Goal: Task Accomplishment & Management: Manage account settings

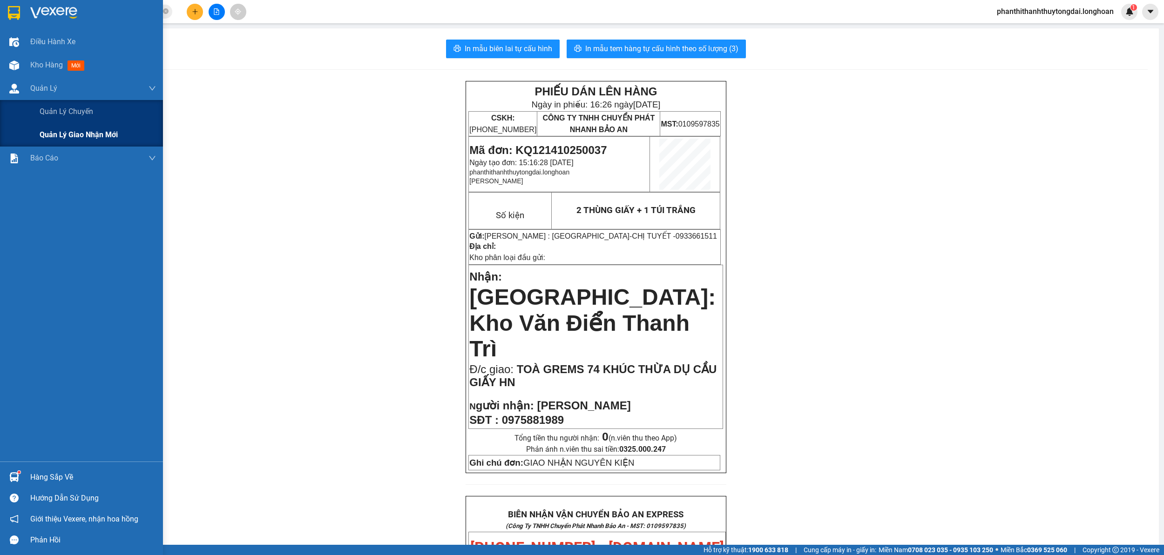
click at [45, 138] on span "Quản lý giao nhận mới" at bounding box center [79, 135] width 78 height 12
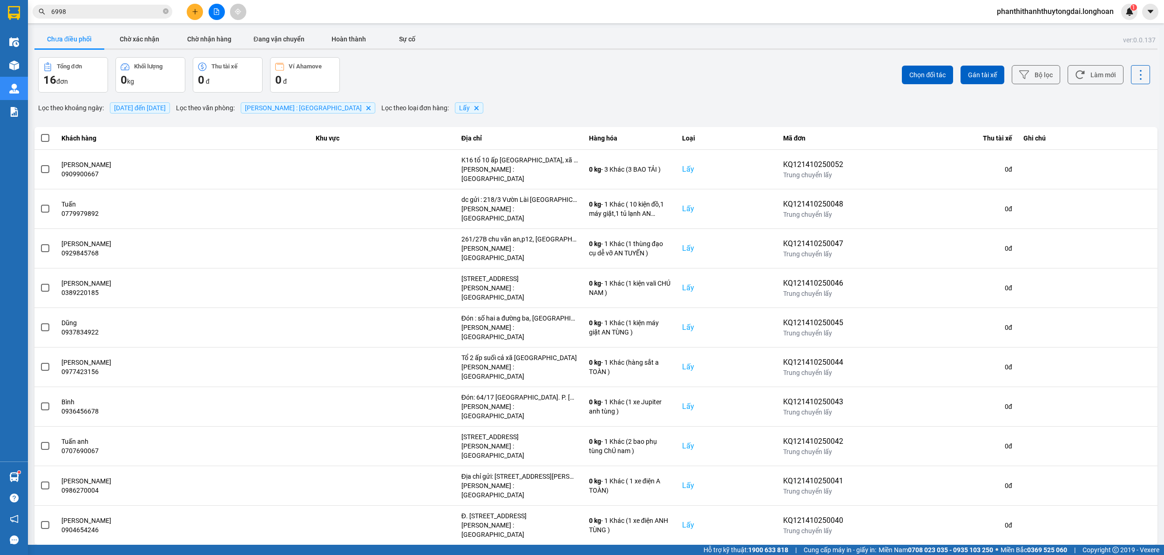
click at [48, 168] on span at bounding box center [45, 169] width 8 height 8
click at [40, 164] on input "checkbox" at bounding box center [40, 164] width 0 height 0
click at [994, 73] on span "Gán tài xế" at bounding box center [982, 74] width 29 height 9
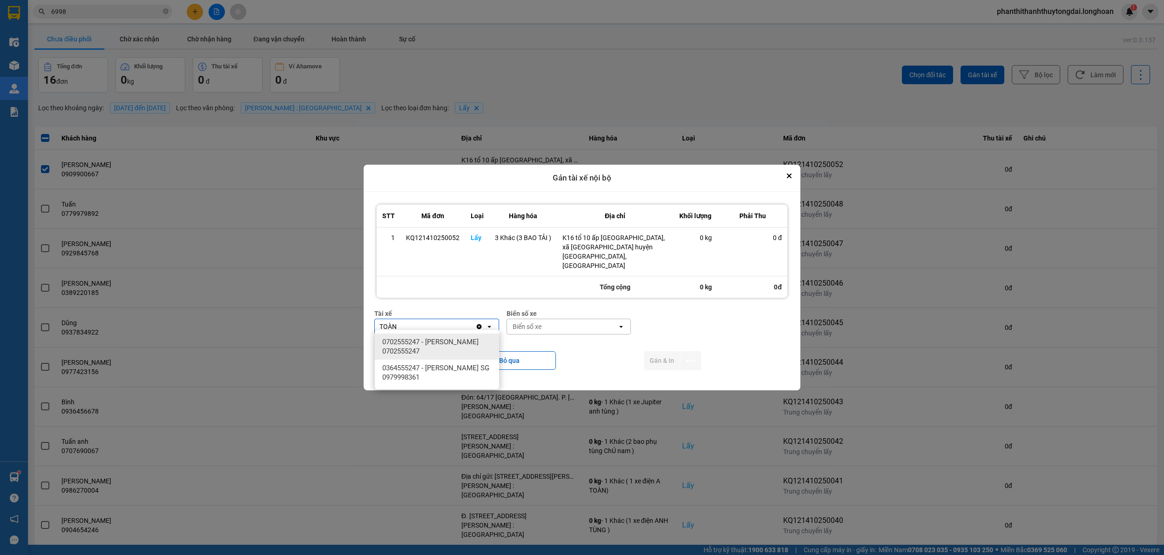
type input "TOÀN"
click at [433, 345] on span "0702555247 - [PERSON_NAME] 0702555247" at bounding box center [438, 347] width 113 height 19
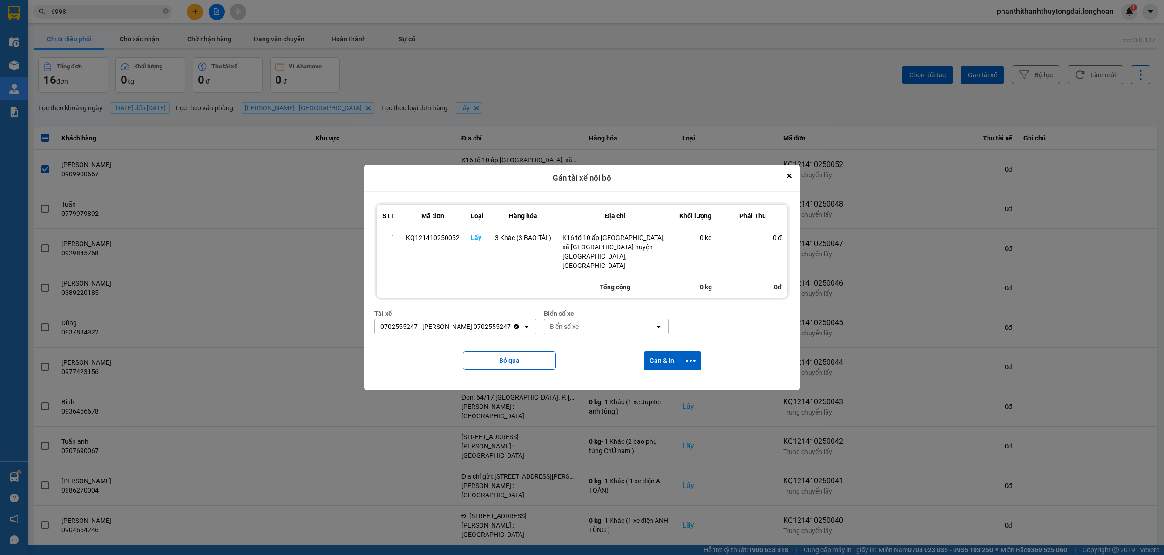
click at [579, 326] on div "Biển số xe" at bounding box center [564, 326] width 29 height 9
type input "54"
click at [574, 380] on div "29H-960.54" at bounding box center [610, 375] width 124 height 17
click at [671, 360] on button "Gán & In" at bounding box center [662, 361] width 36 height 19
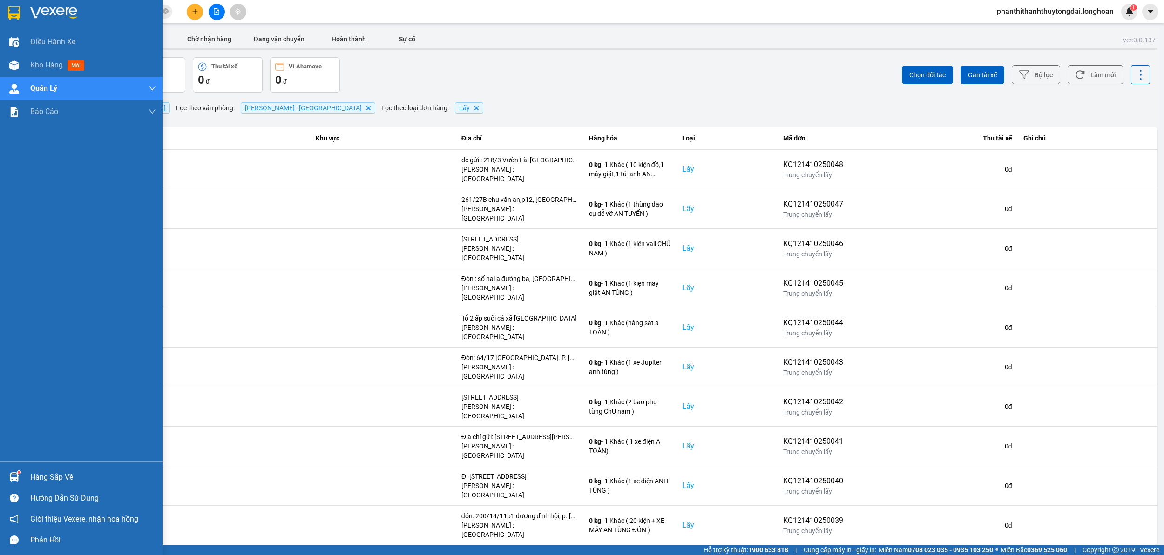
click at [13, 21] on div at bounding box center [81, 15] width 163 height 30
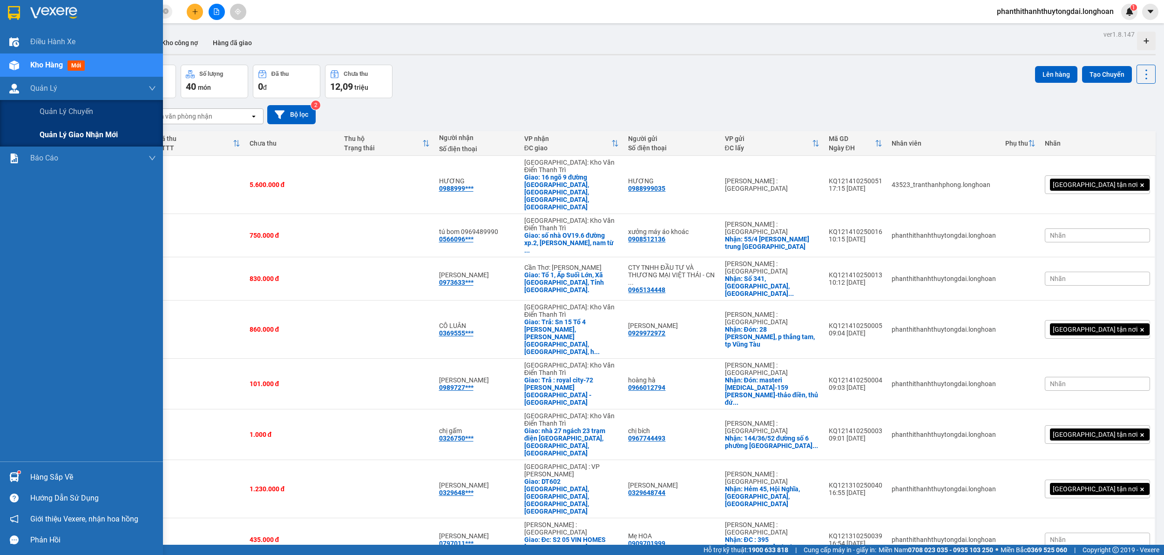
click at [85, 135] on span "Quản lý giao nhận mới" at bounding box center [79, 135] width 78 height 12
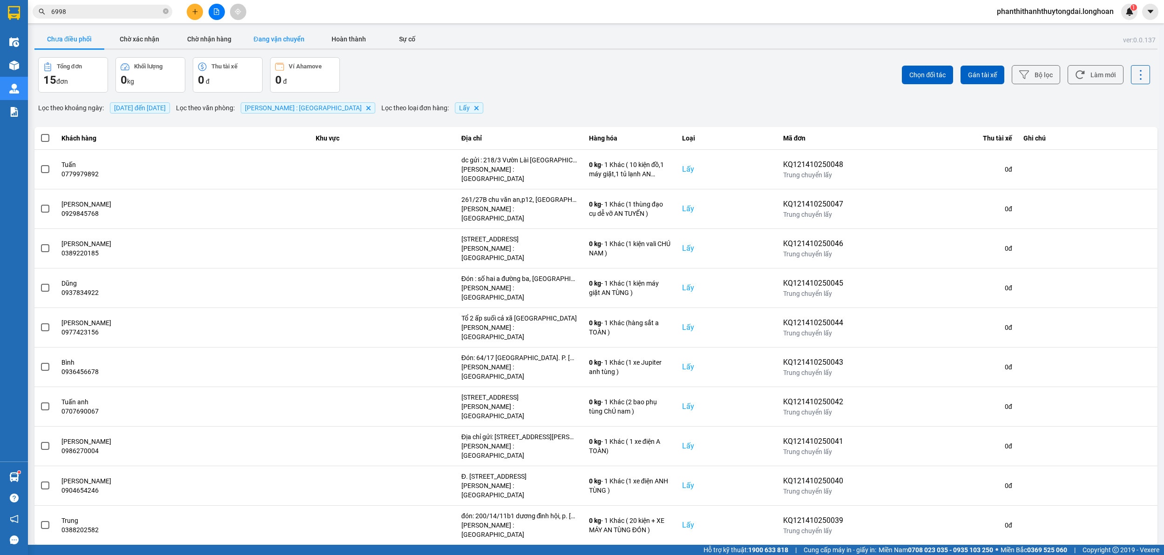
click at [280, 34] on button "Đang vận chuyển" at bounding box center [279, 39] width 70 height 19
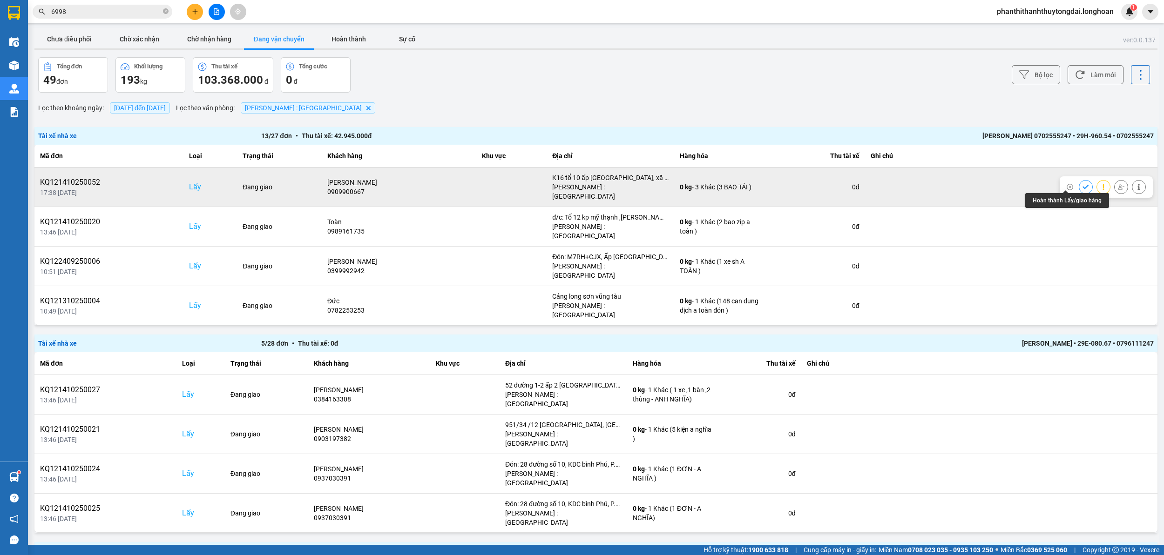
click at [1083, 184] on icon at bounding box center [1086, 187] width 7 height 7
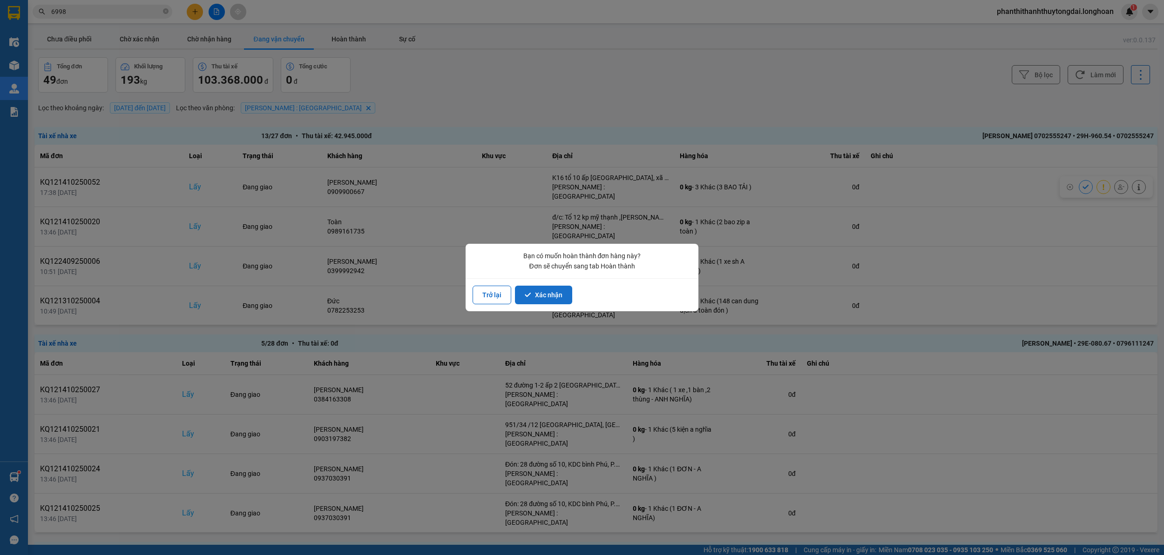
click at [540, 291] on button "Xác nhận" at bounding box center [543, 295] width 57 height 19
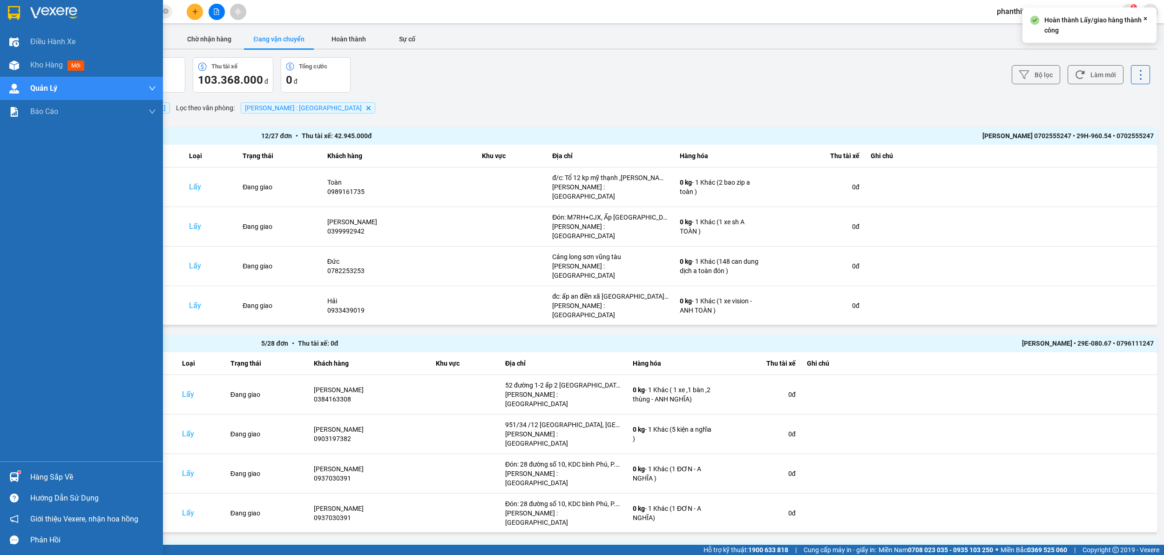
click at [8, 7] on img at bounding box center [14, 13] width 12 height 14
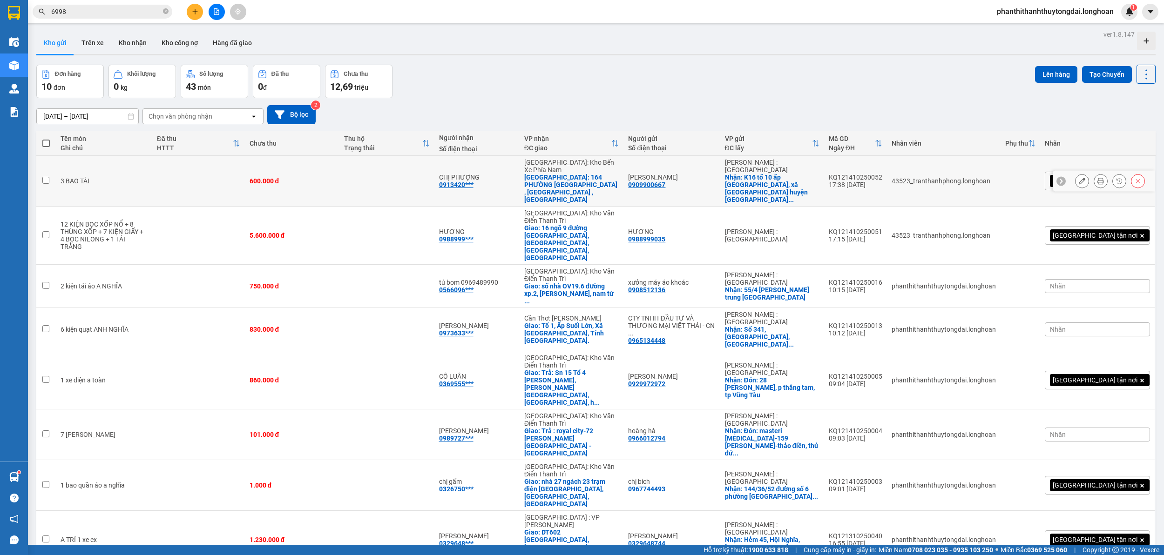
click at [47, 177] on td at bounding box center [46, 181] width 20 height 51
checkbox input "true"
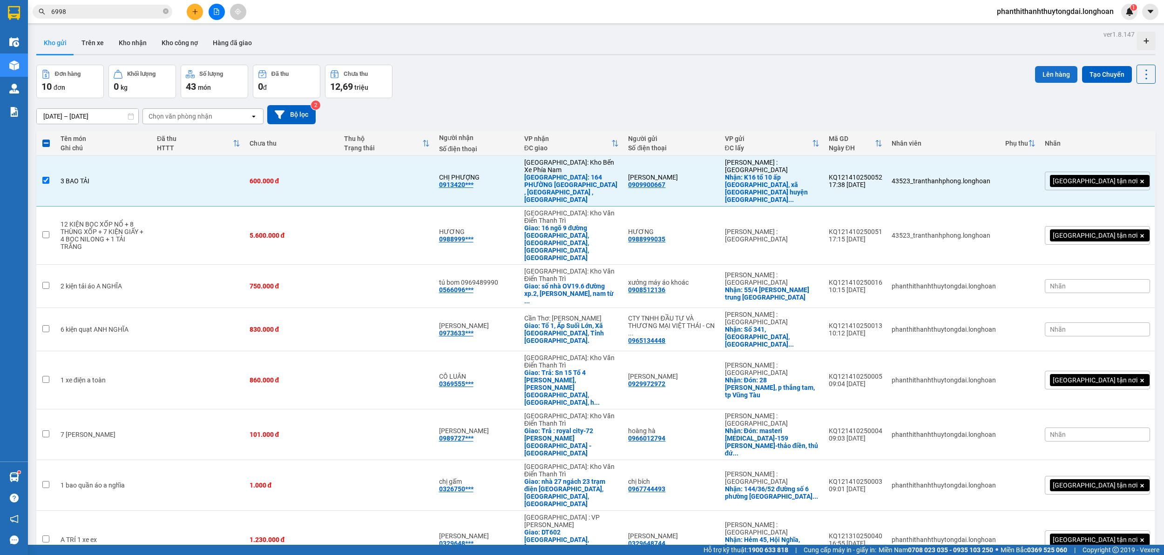
click at [1042, 75] on button "Lên hàng" at bounding box center [1056, 74] width 42 height 17
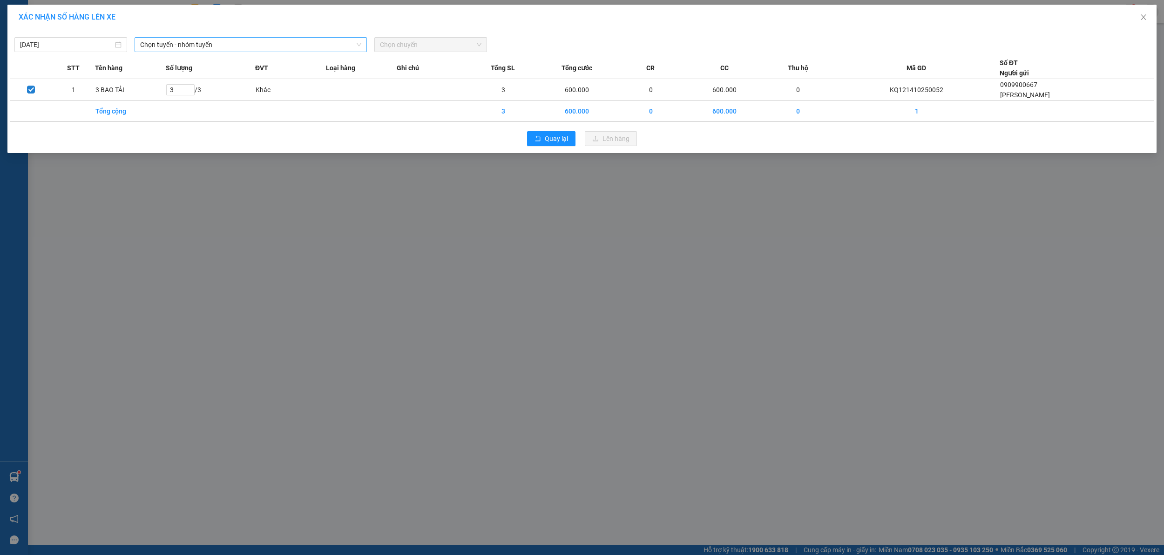
click at [238, 47] on span "Chọn tuyến - nhóm tuyến" at bounding box center [251, 45] width 222 height 14
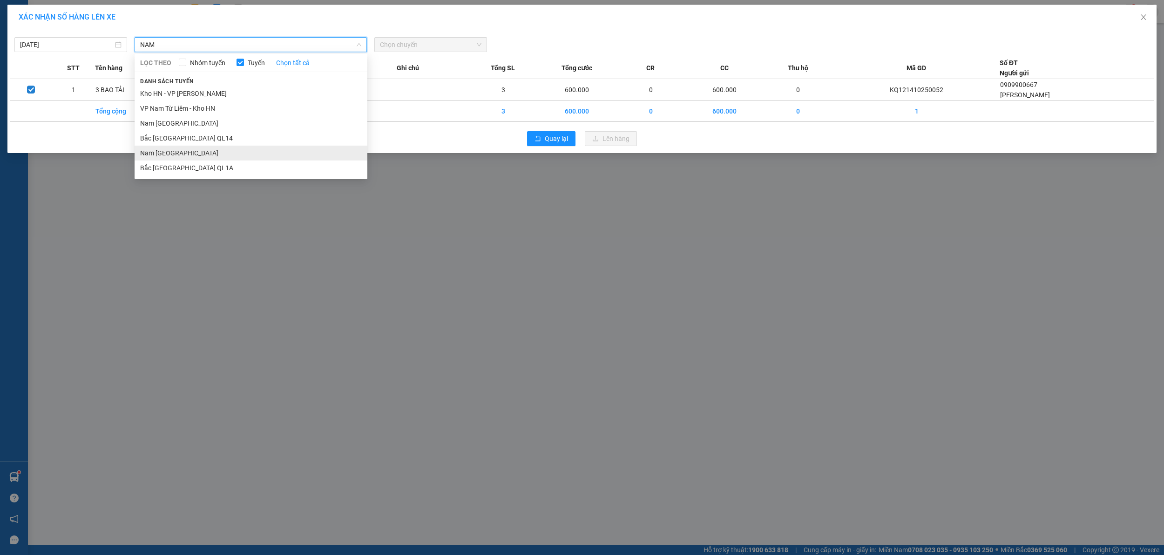
type input "NAM"
click at [211, 151] on li "Nam [GEOGRAPHIC_DATA]" at bounding box center [251, 153] width 233 height 15
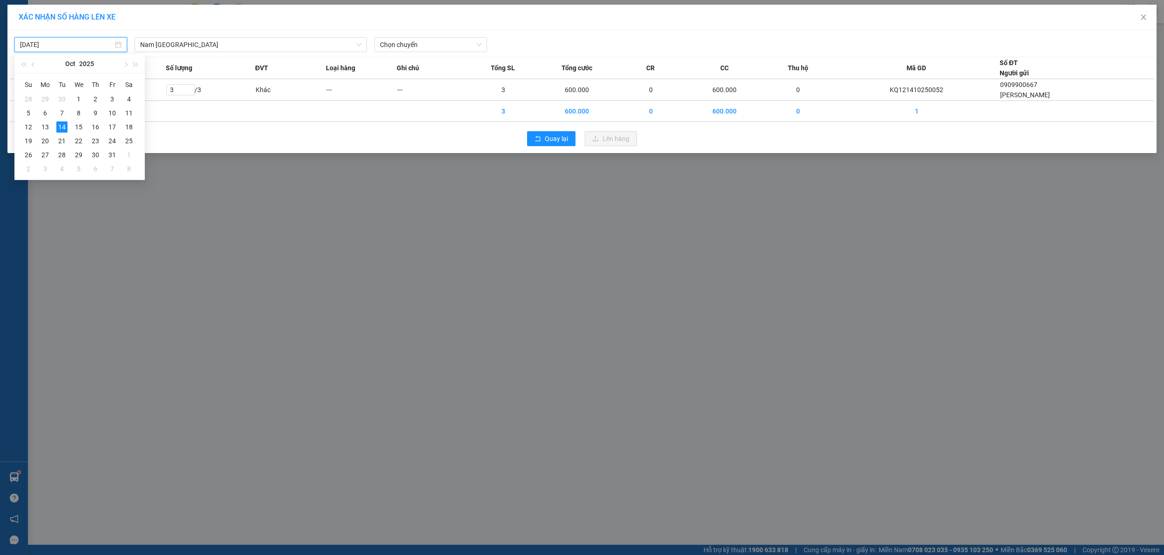
click at [80, 49] on input "[DATE]" at bounding box center [66, 45] width 93 height 10
click at [45, 125] on div "13" at bounding box center [45, 127] width 11 height 11
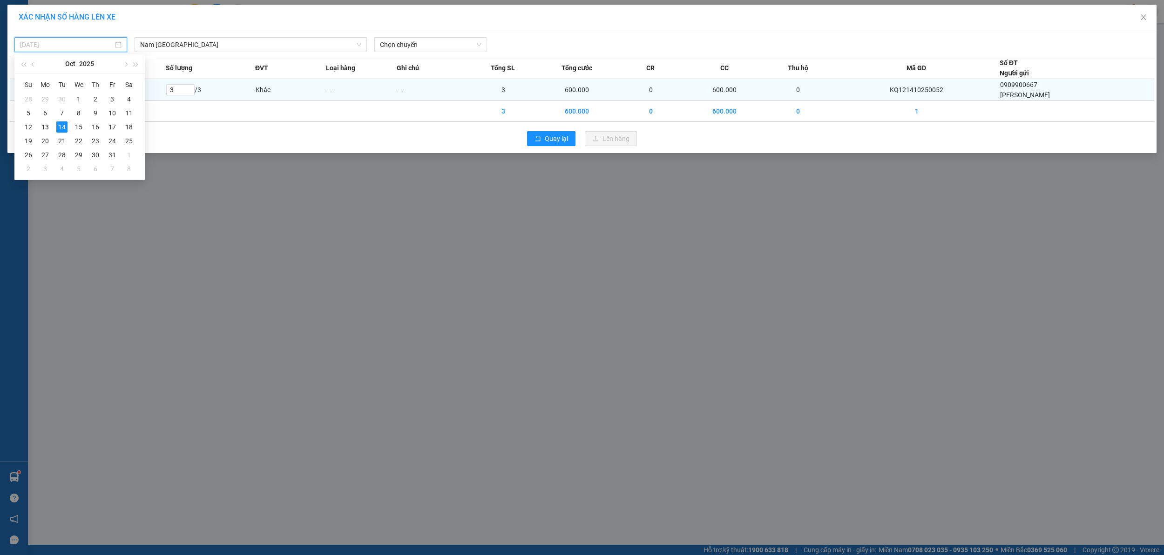
type input "[DATE]"
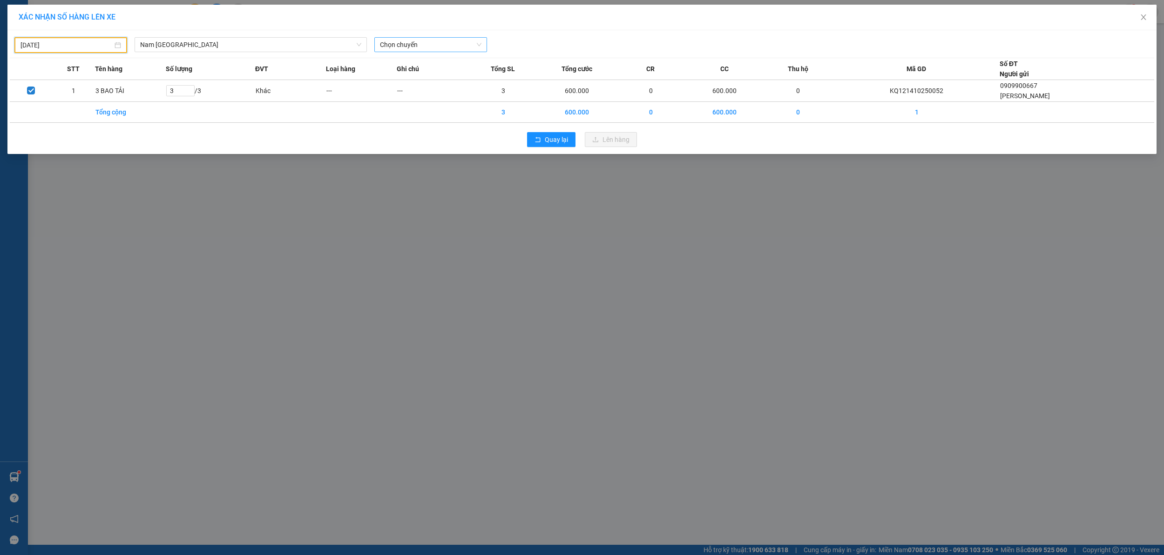
click at [435, 40] on span "Chọn chuyến" at bounding box center [431, 45] width 102 height 14
click at [410, 94] on div "22:00 (TC) - 29K-024.94" at bounding box center [416, 93] width 73 height 10
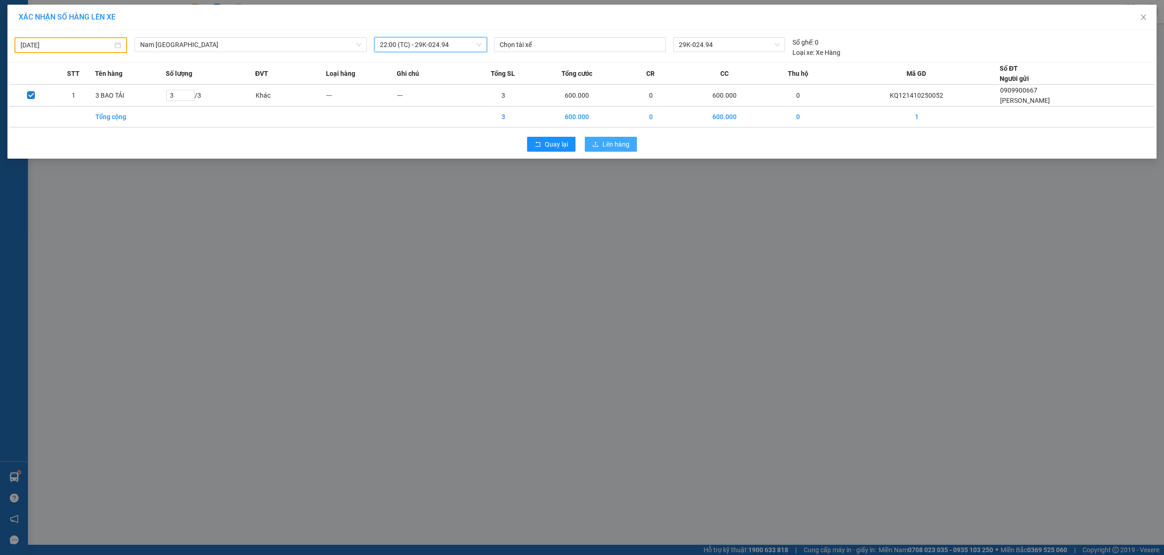
click at [603, 150] on button "Lên hàng" at bounding box center [611, 144] width 52 height 15
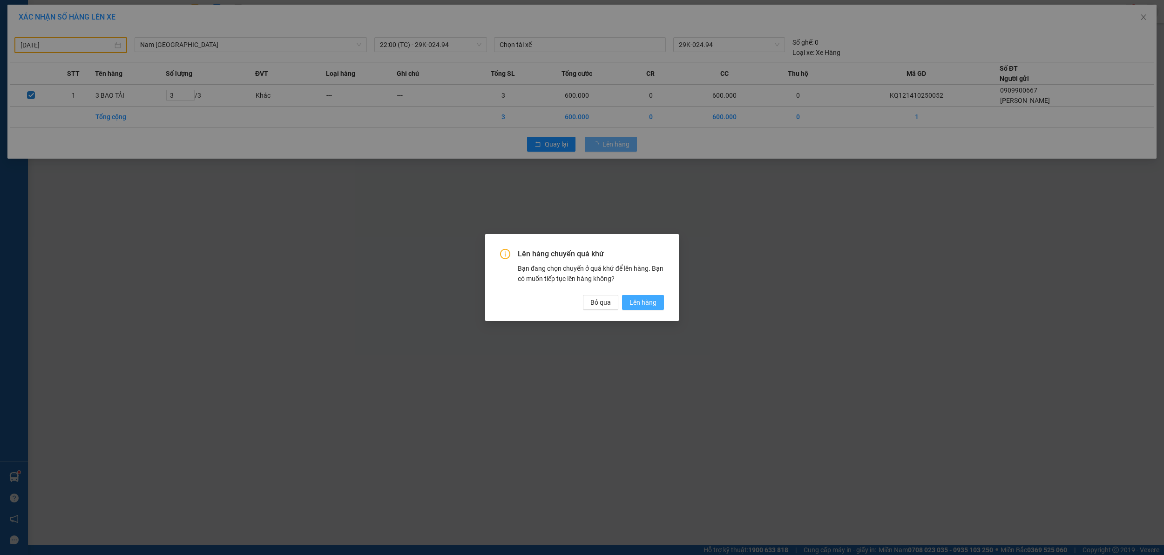
click at [630, 304] on span "Lên hàng" at bounding box center [643, 303] width 27 height 10
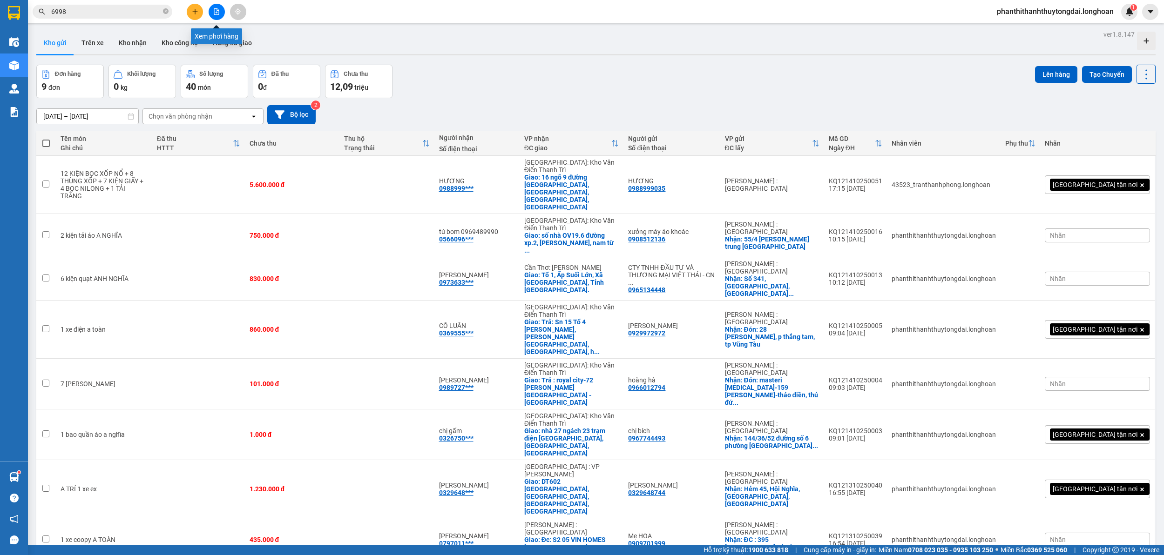
click at [220, 6] on button at bounding box center [217, 12] width 16 height 16
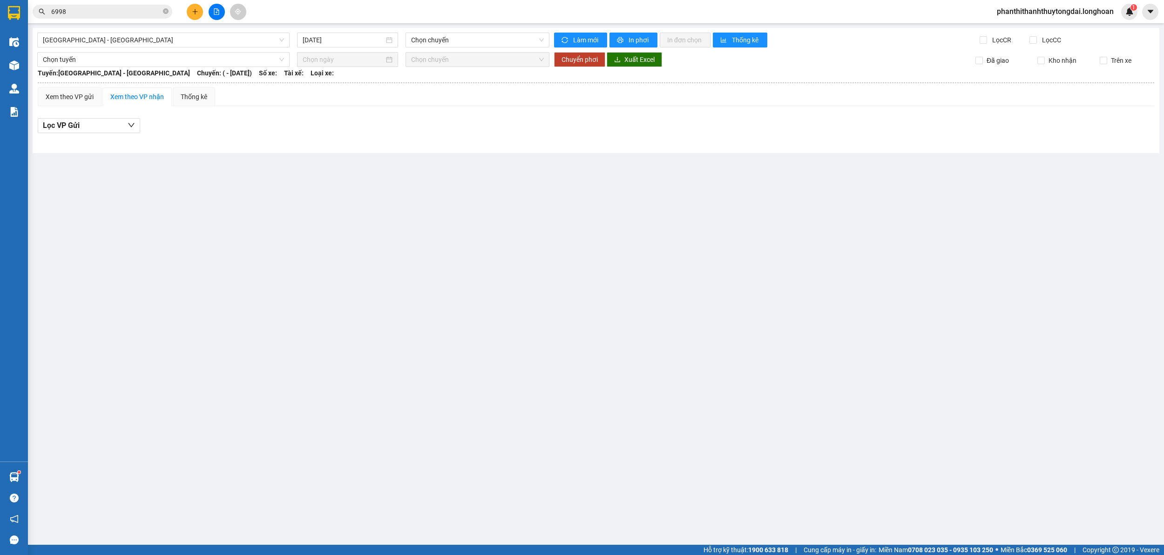
click at [144, 50] on div "[GEOGRAPHIC_DATA] - [GEOGRAPHIC_DATA] [DATE] Chọn chuyến Làm mới In phơi In đơn…" at bounding box center [596, 90] width 1127 height 125
click at [150, 42] on span "[GEOGRAPHIC_DATA] - [GEOGRAPHIC_DATA]" at bounding box center [163, 40] width 241 height 14
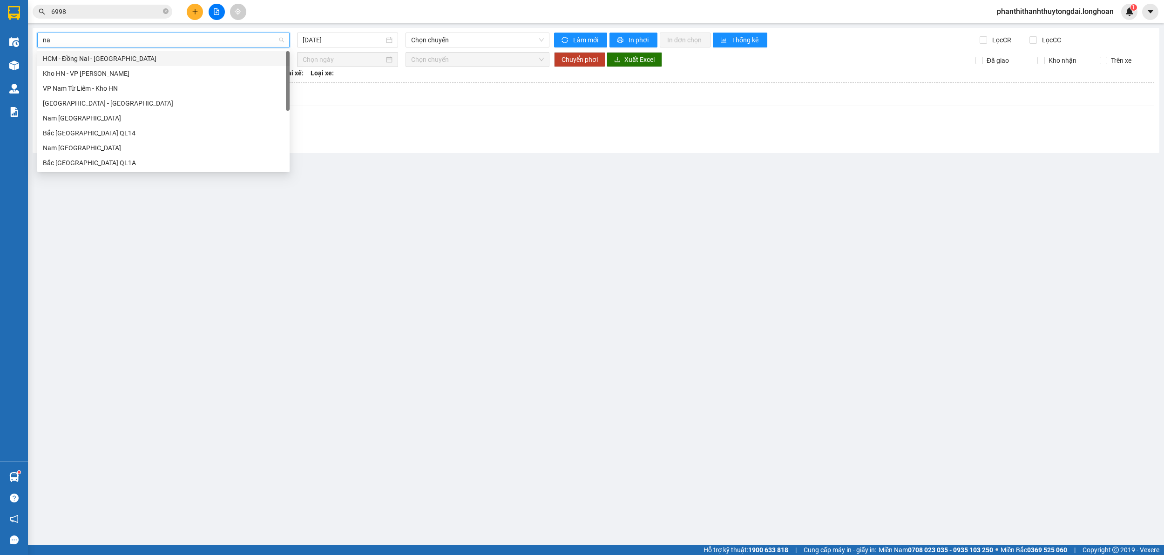
type input "nam"
click at [103, 119] on div "Nam [GEOGRAPHIC_DATA]" at bounding box center [163, 118] width 241 height 10
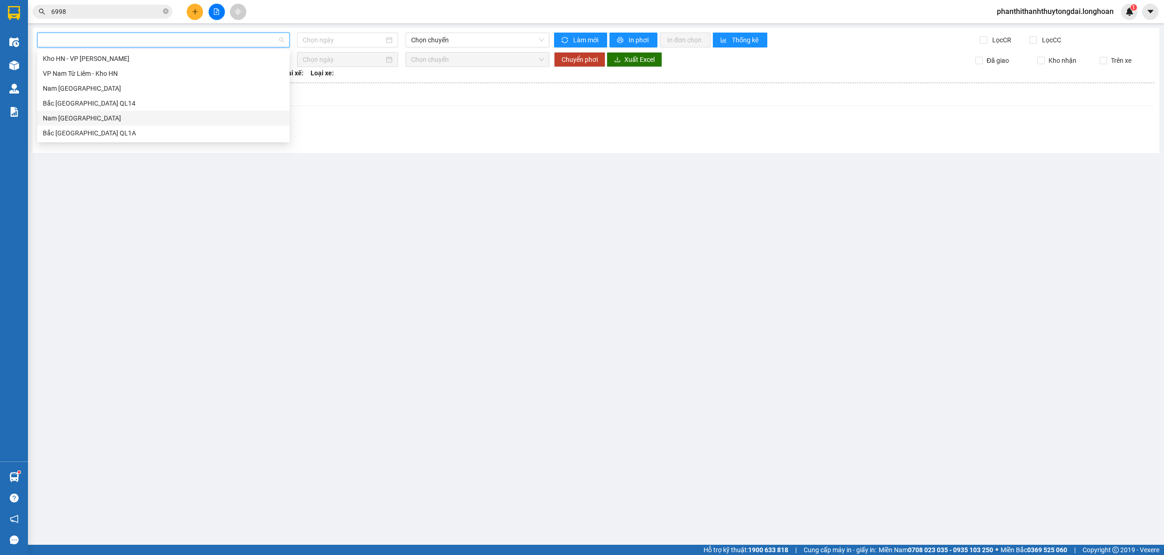
type input "[DATE]"
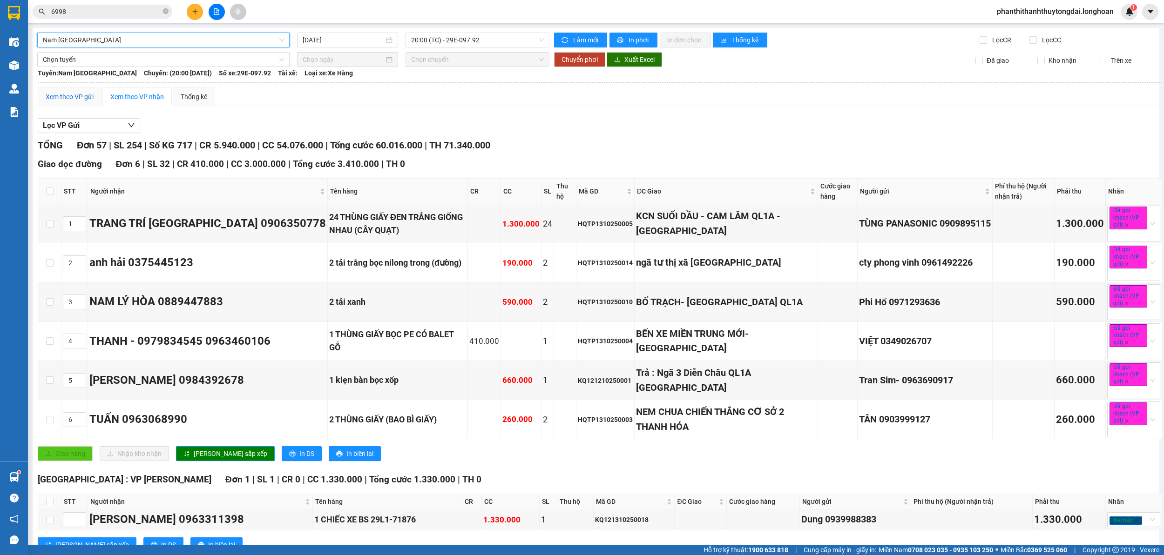
click at [76, 100] on div "Xem theo VP gửi" at bounding box center [70, 97] width 48 height 10
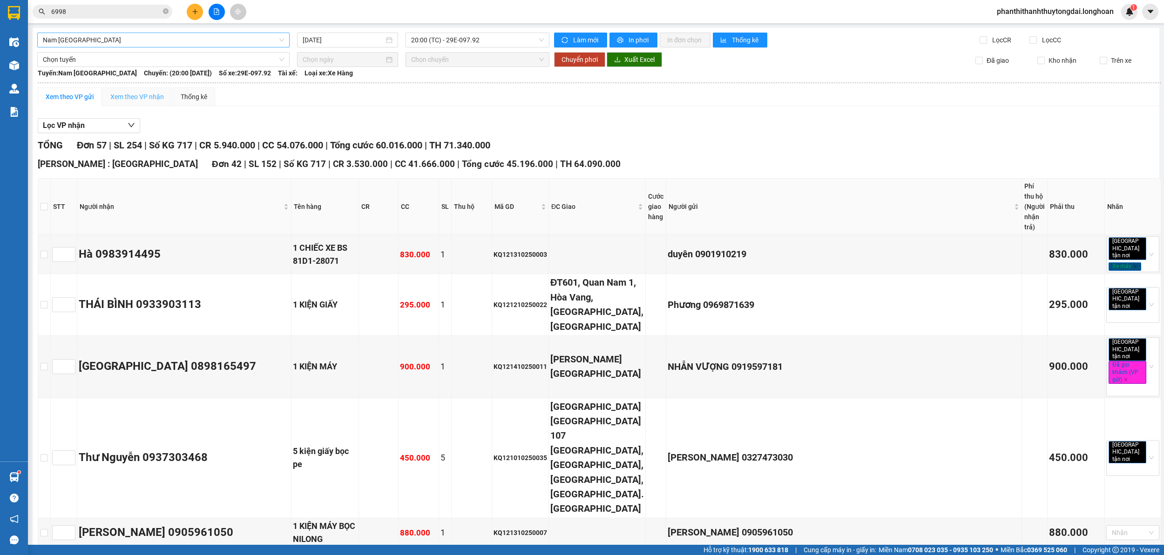
click at [134, 90] on div "Xem theo VP nhận" at bounding box center [136, 97] width 69 height 19
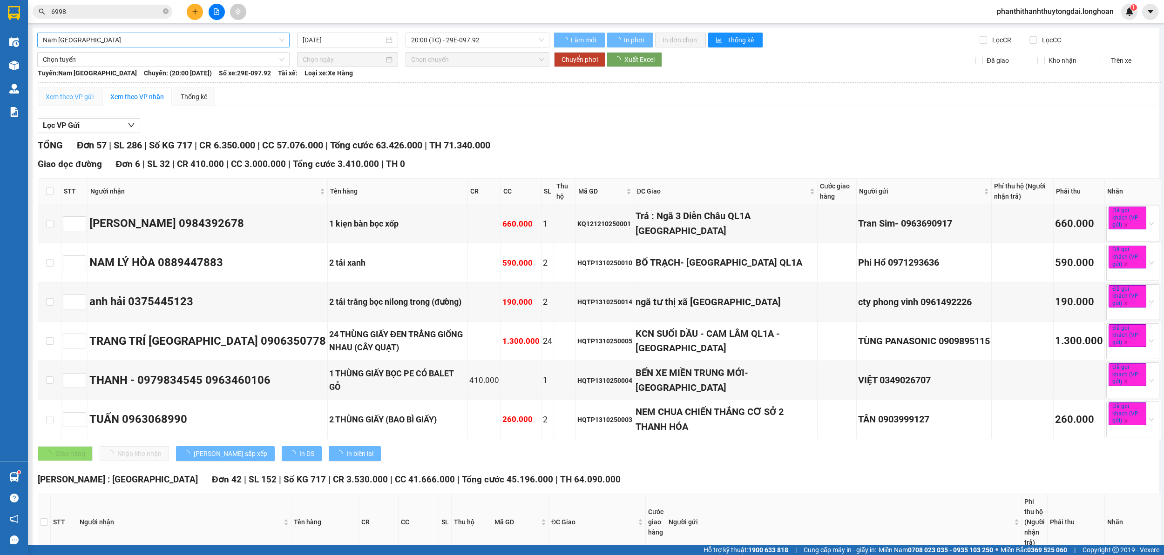
type input "5"
type input "3"
type input "2"
type input "1"
type input "4"
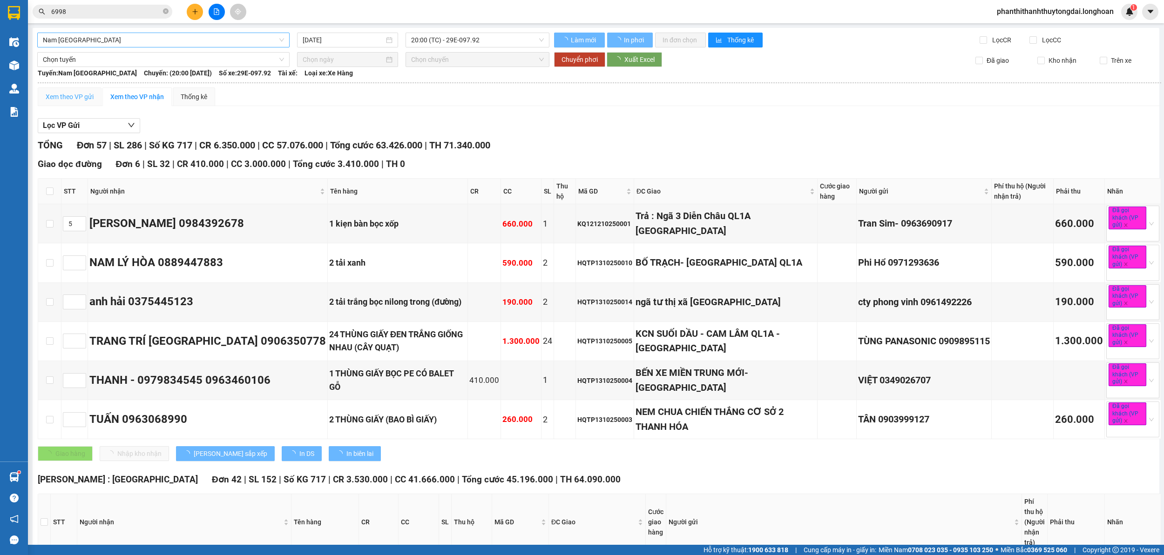
type input "6"
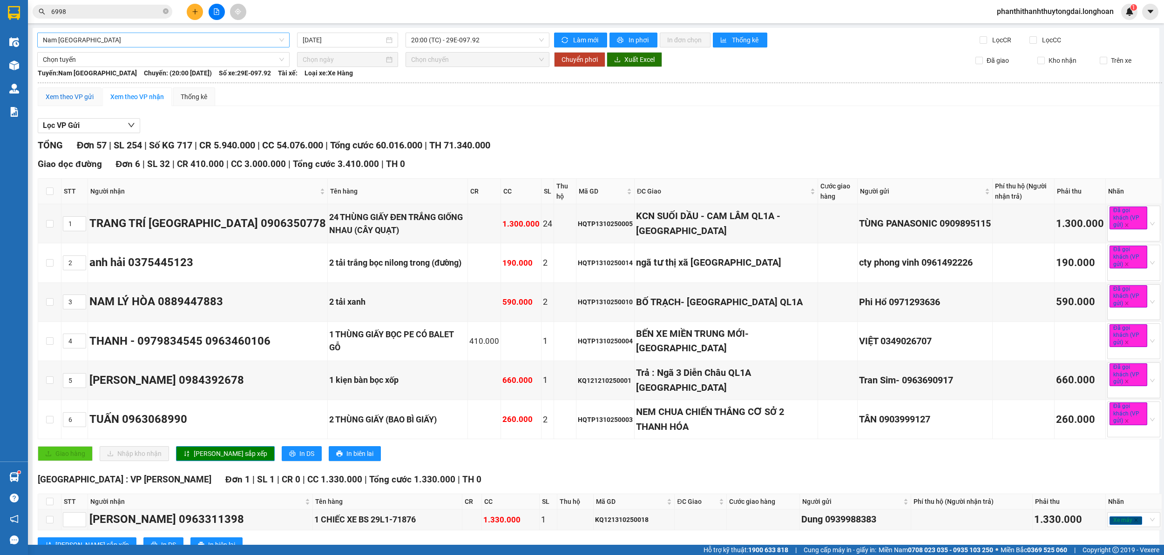
click at [89, 97] on div "Xem theo VP gửi" at bounding box center [70, 97] width 48 height 10
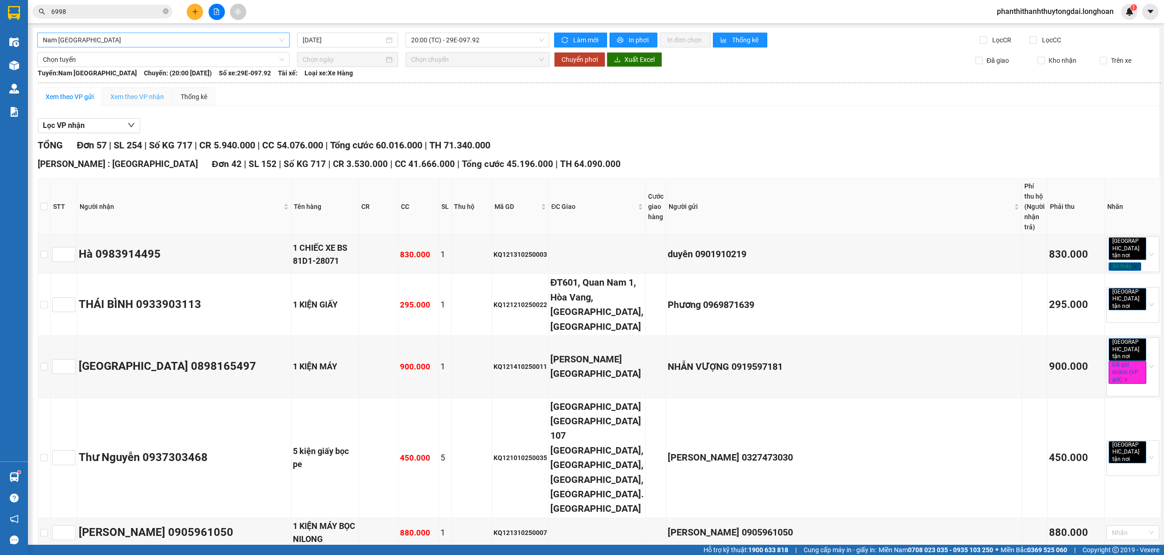
click at [138, 105] on div "Xem theo VP nhận" at bounding box center [136, 97] width 69 height 19
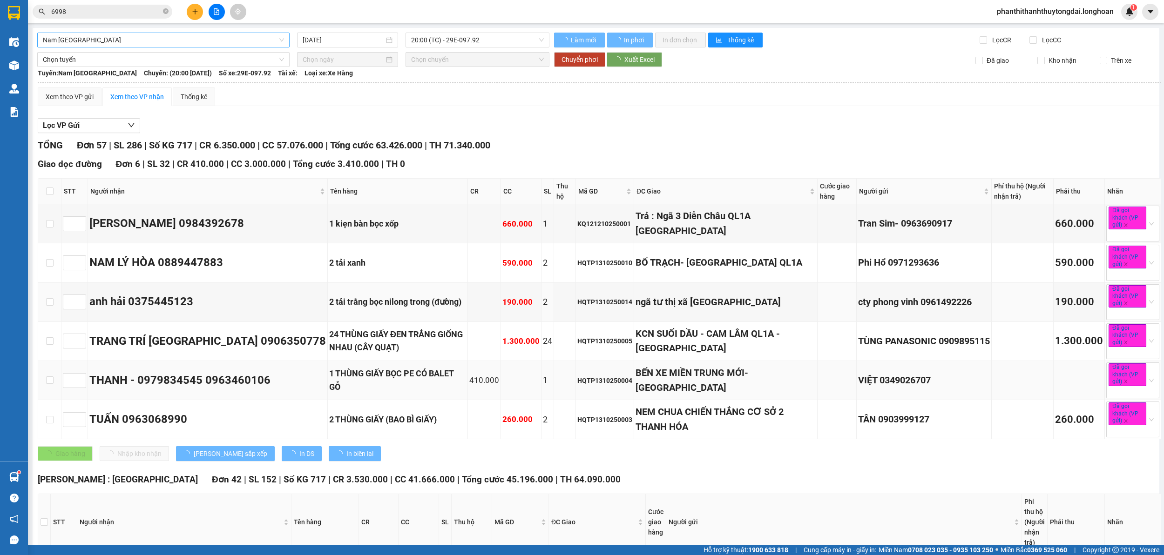
scroll to position [103, 0]
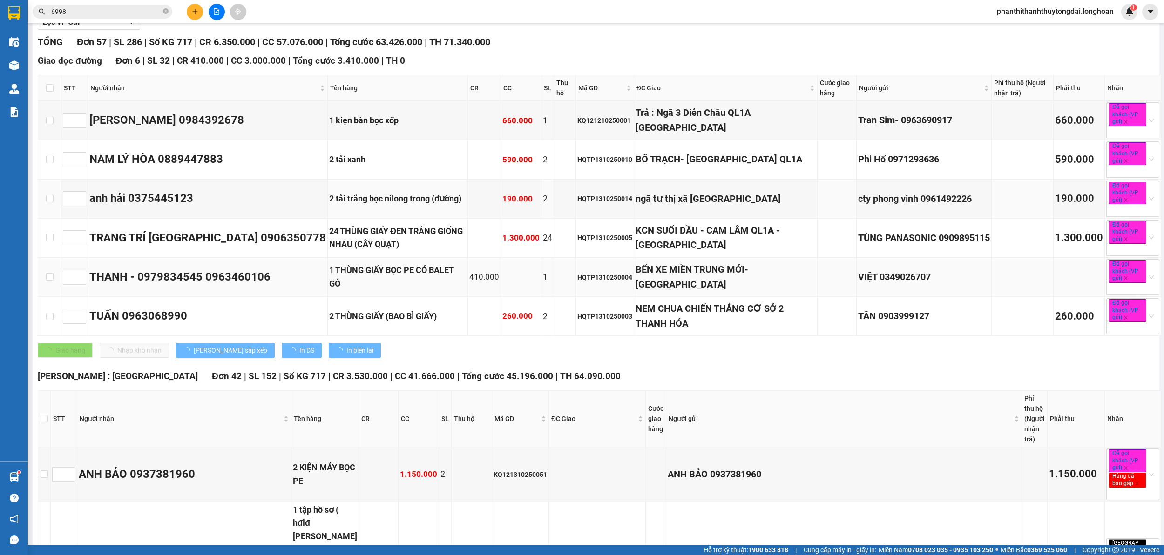
type input "5"
type input "3"
type input "2"
type input "1"
type input "4"
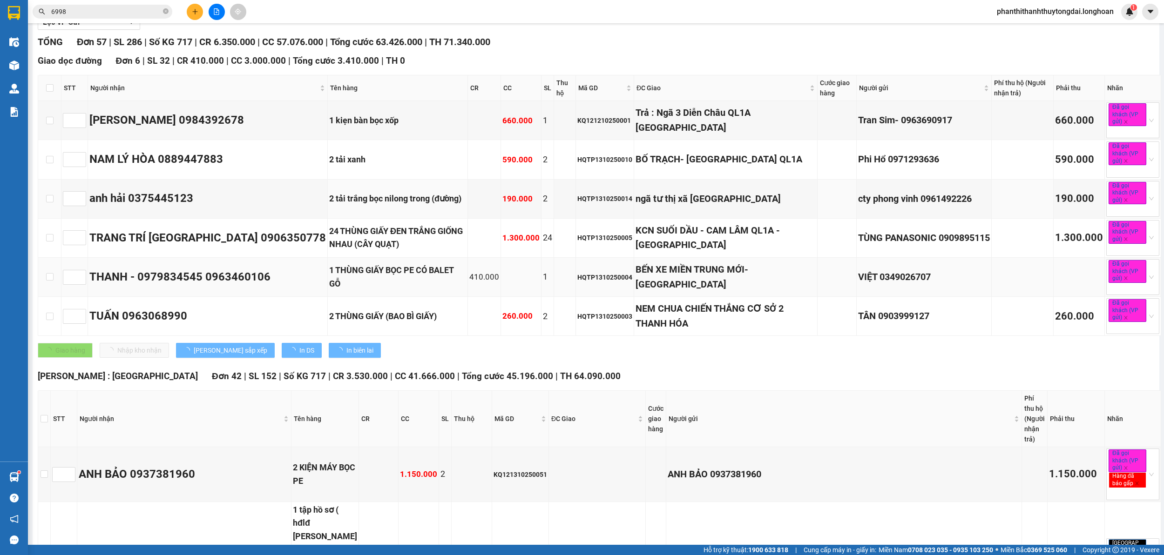
type input "6"
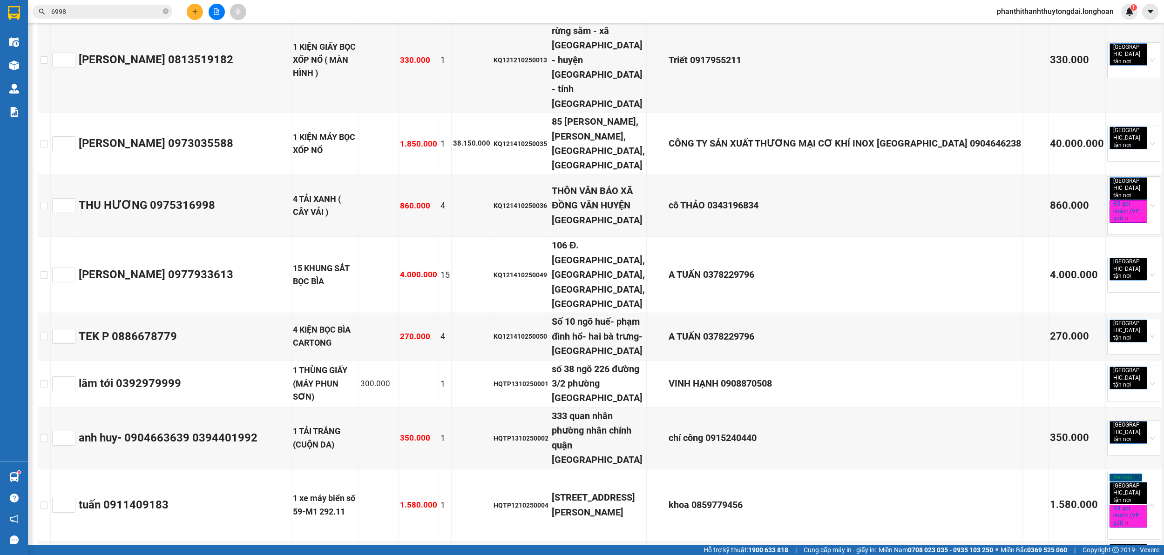
scroll to position [2483, 0]
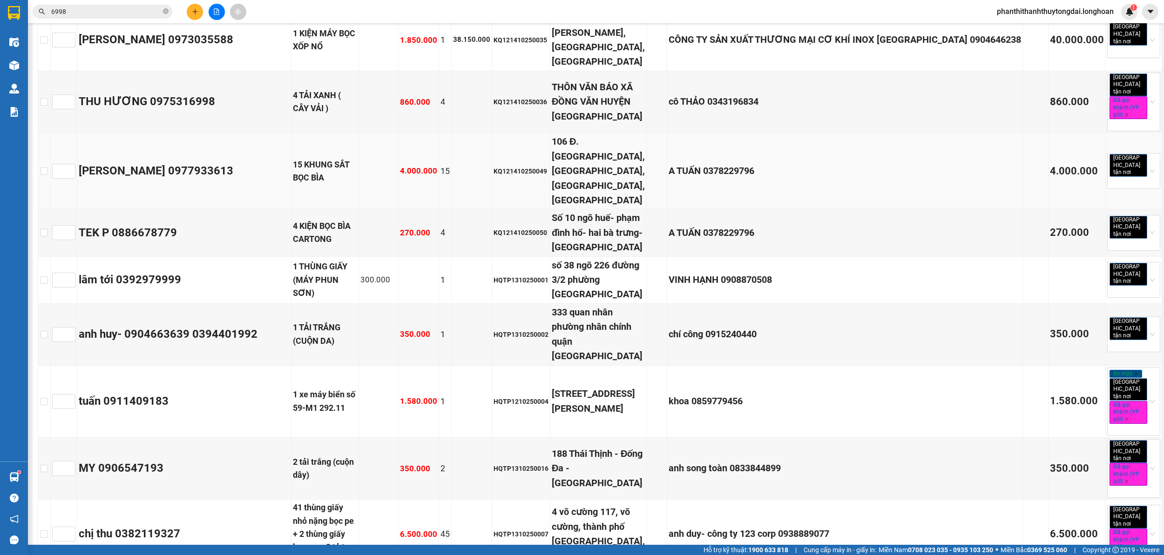
click at [548, 176] on div "KQ121410250049" at bounding box center [521, 171] width 55 height 10
drag, startPoint x: 541, startPoint y: 410, endPoint x: 386, endPoint y: 330, distance: 174.9
click at [357, 115] on div "4 TẢI XANH ( CÂY VẢI )" at bounding box center [325, 102] width 64 height 27
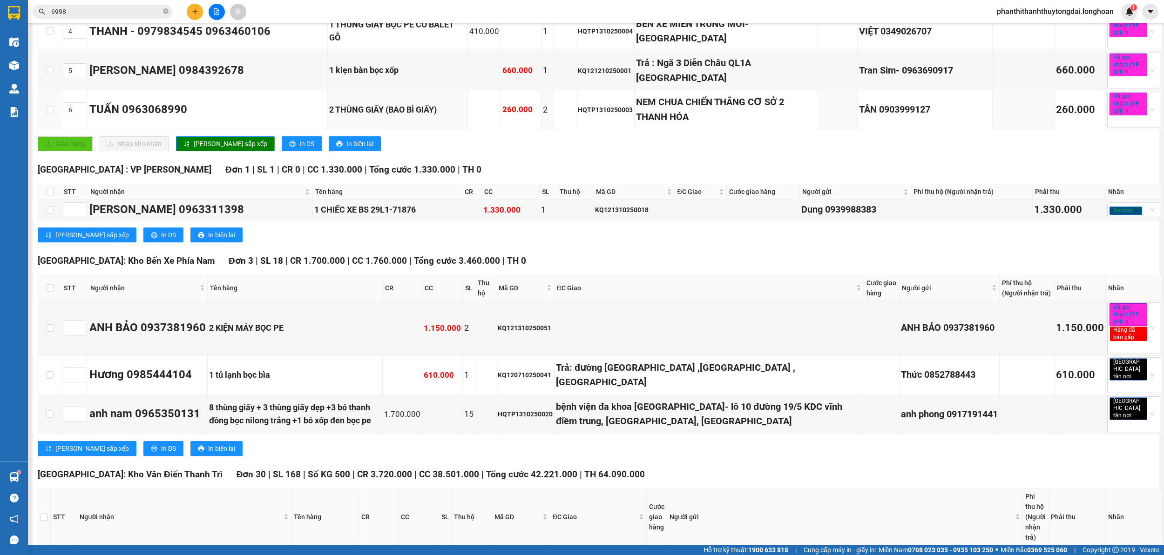
scroll to position [0, 0]
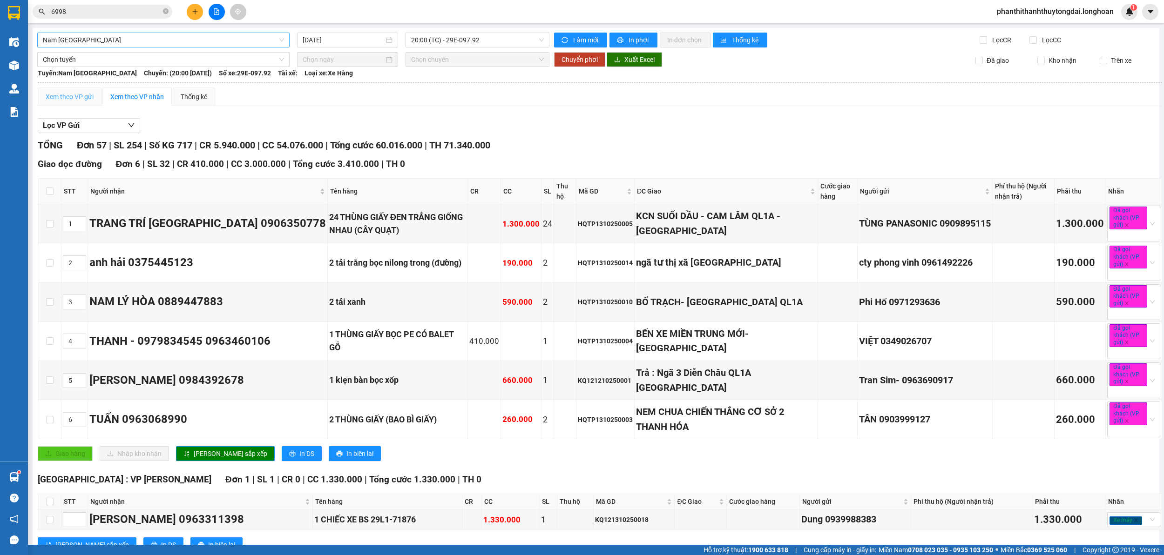
click at [97, 100] on div "Xem theo VP gửi" at bounding box center [70, 97] width 64 height 19
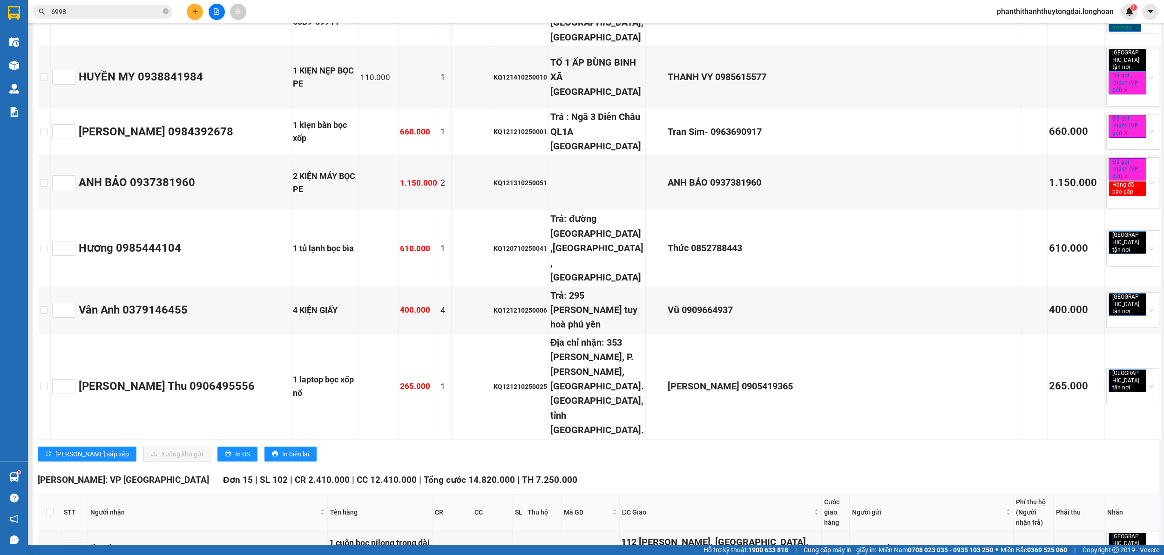
scroll to position [2483, 0]
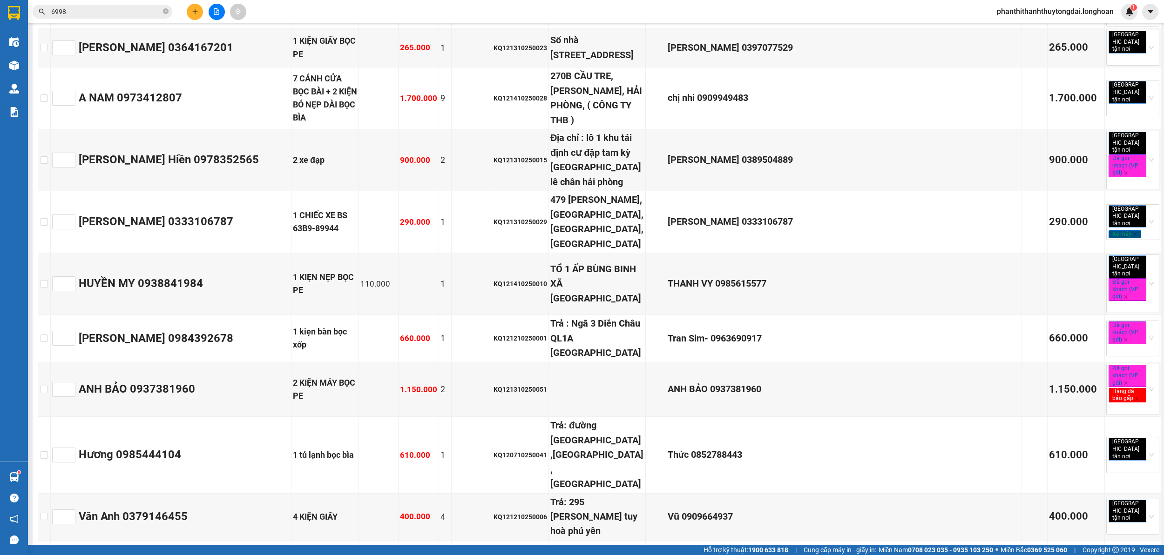
checkbox input "true"
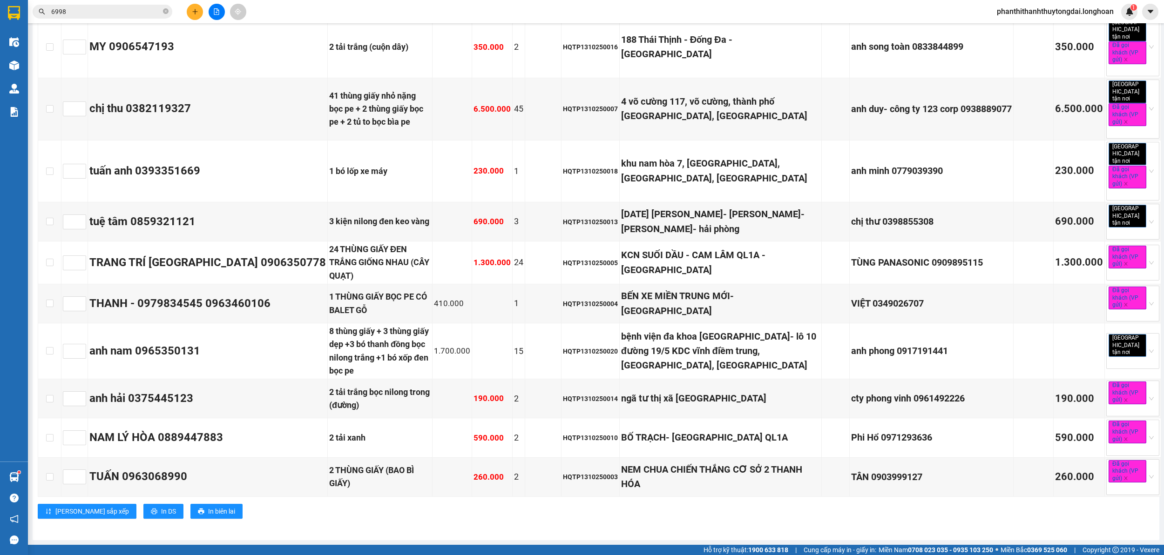
scroll to position [3414, 0]
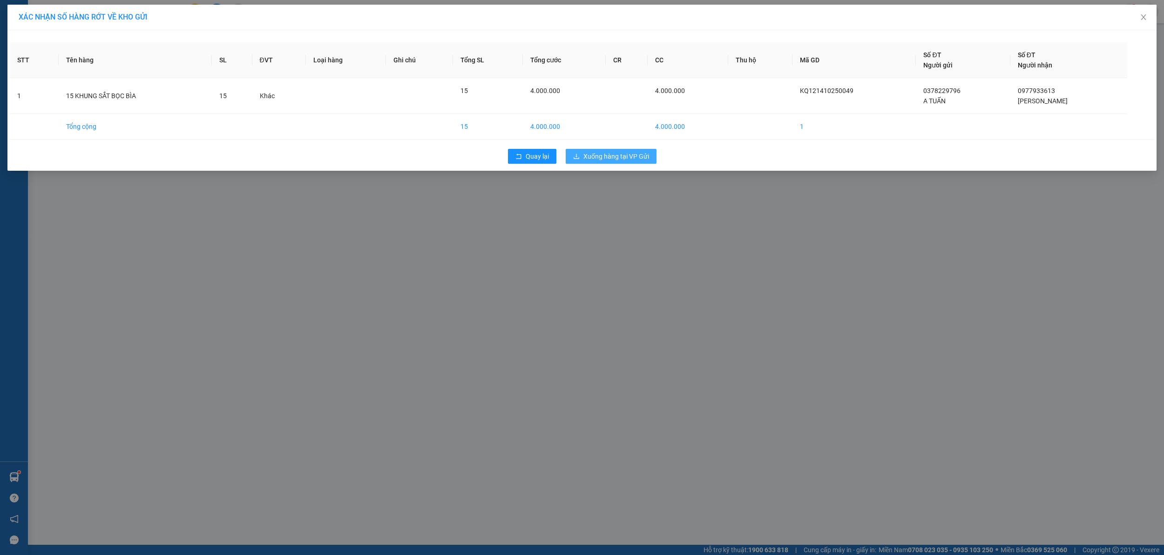
click at [618, 155] on span "Xuống hàng tại VP Gửi" at bounding box center [616, 156] width 66 height 10
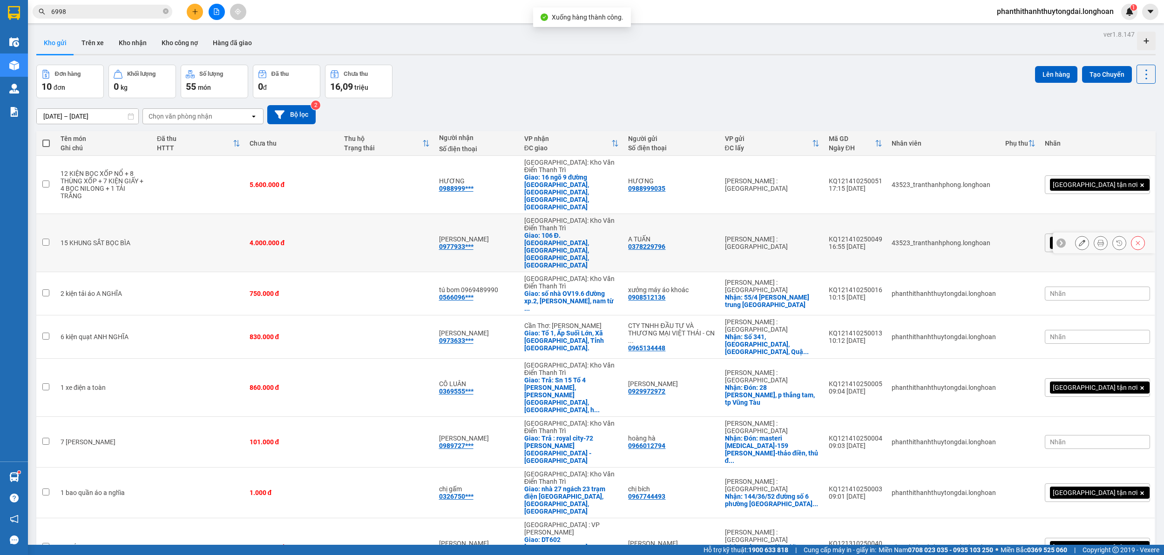
click at [1079, 240] on icon at bounding box center [1082, 243] width 7 height 7
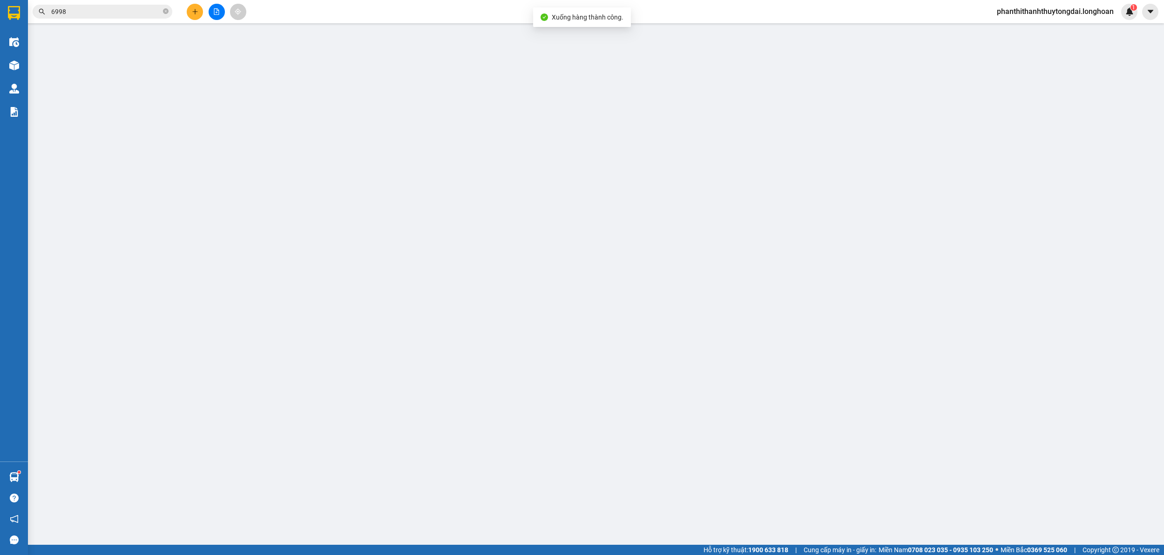
type input "0378229796"
type input "A TUẤN"
type input "0977933613"
type input "[PERSON_NAME]"
checkbox input "true"
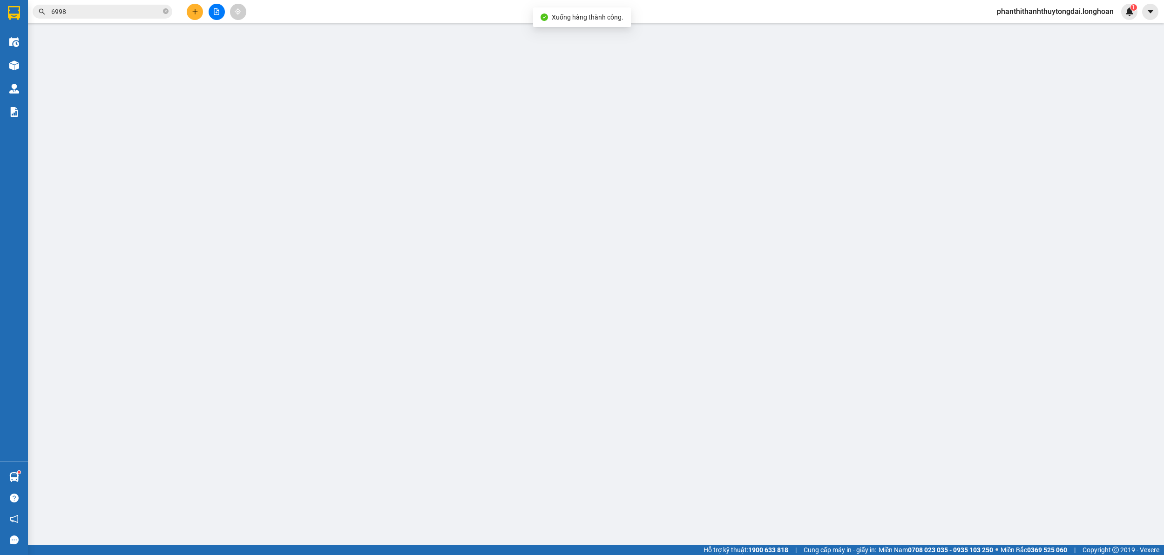
type input "106 Đ. [GEOGRAPHIC_DATA], [GEOGRAPHIC_DATA], [GEOGRAPHIC_DATA], [GEOGRAPHIC_DAT…"
type input "0"
type input "4.000.000"
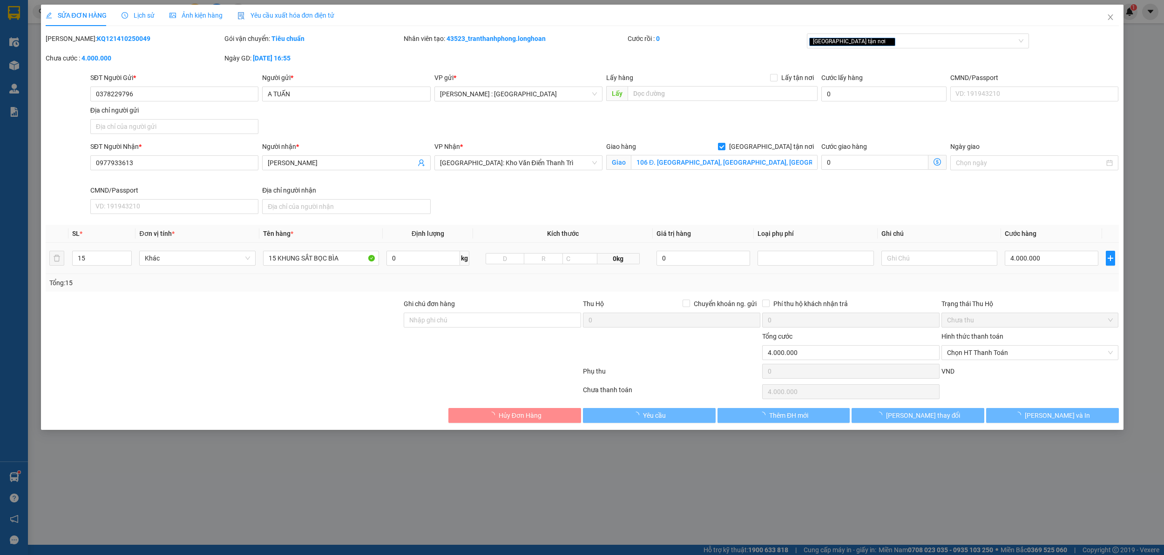
click at [1034, 271] on td "4.000.000" at bounding box center [1051, 258] width 101 height 31
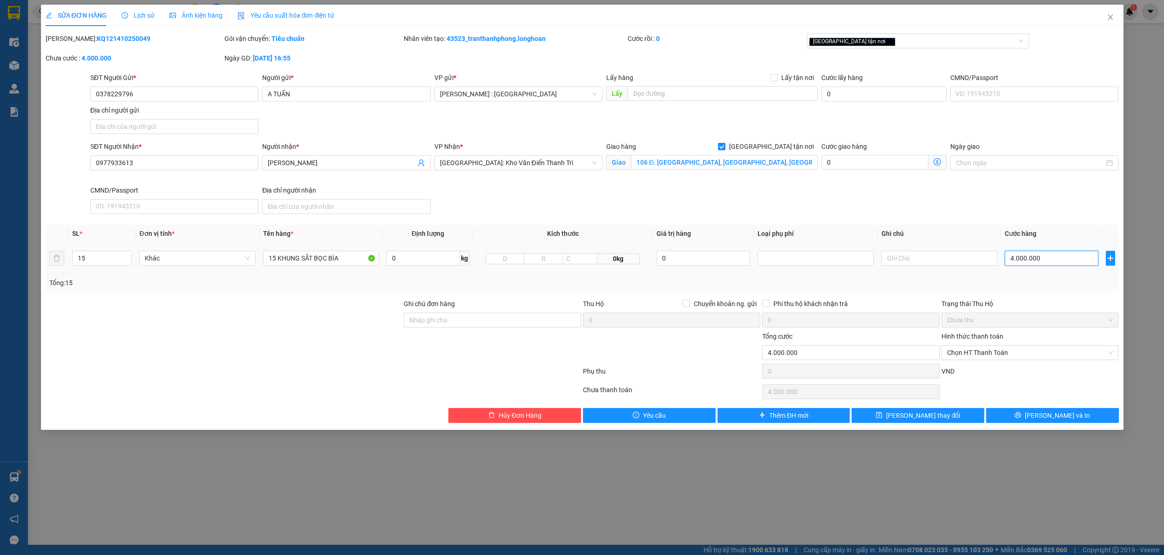
click at [1036, 264] on input "4.000.000" at bounding box center [1052, 258] width 94 height 15
type input "3"
type input "38"
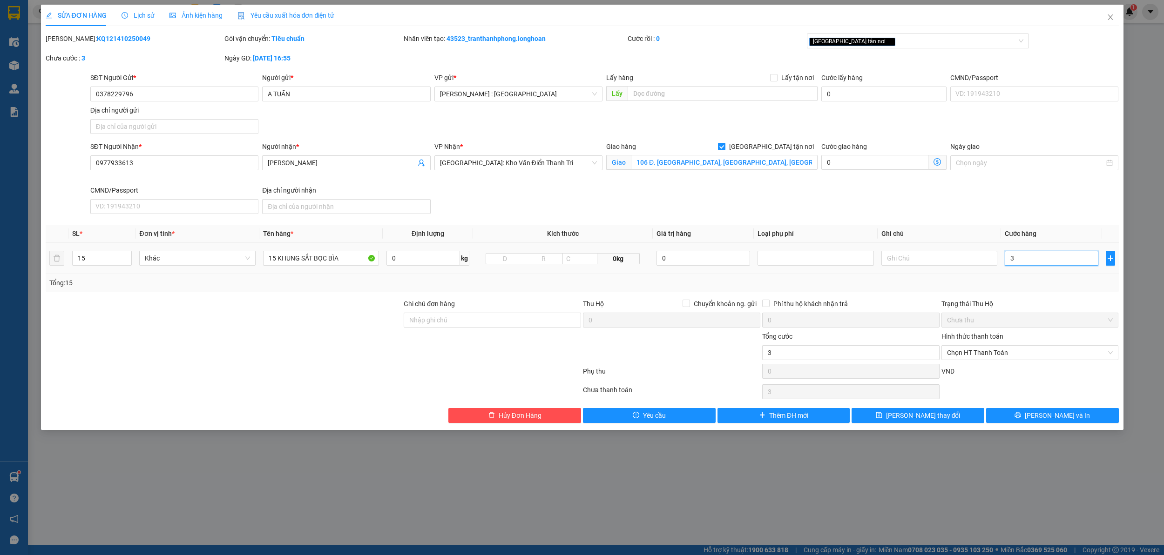
type input "38"
type input "380"
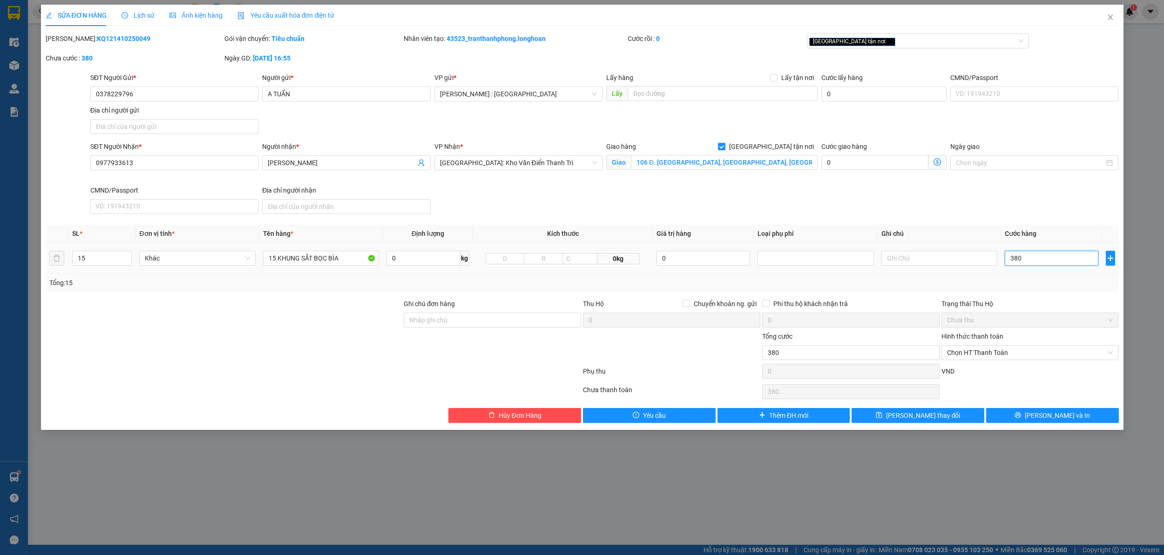
type input "3.800"
type input "38.000"
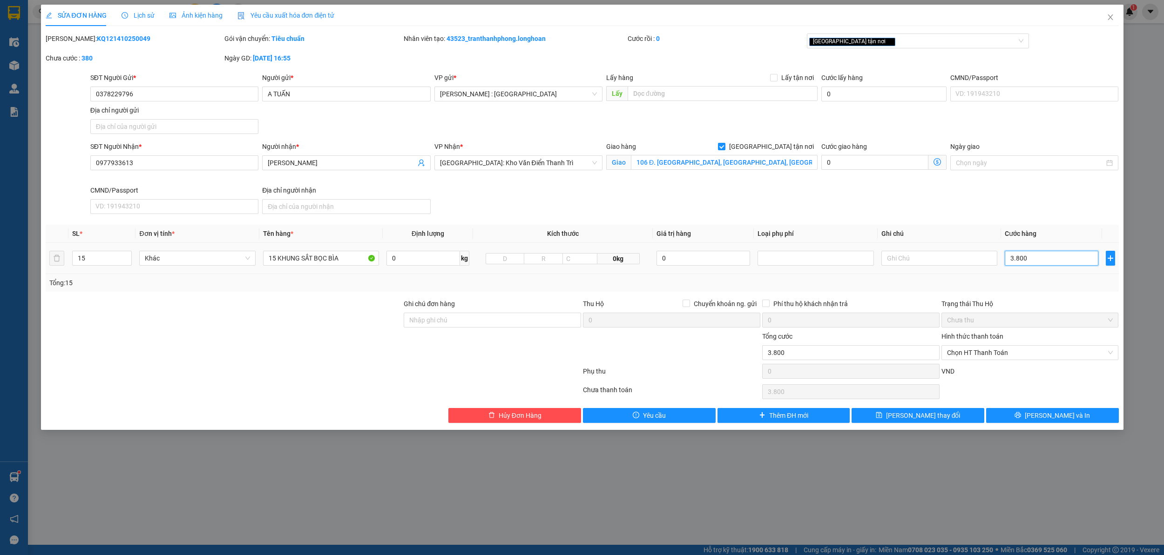
type input "38.000"
type input "380.000"
type input "3.800.000"
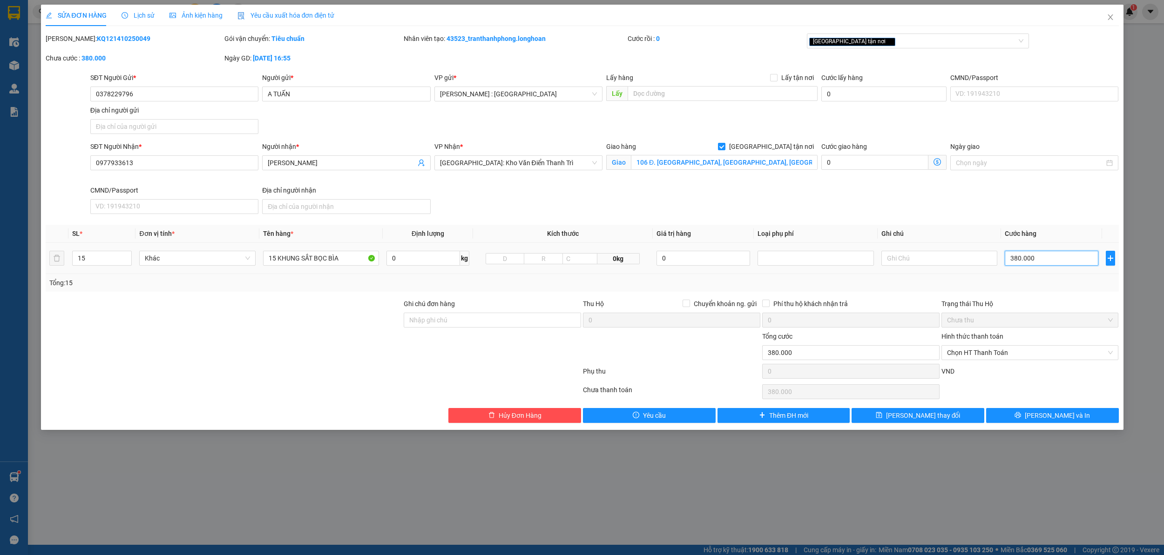
type input "3.800.000"
click at [276, 257] on input "15 KHUNG SẮT BỌC BÌA" at bounding box center [321, 258] width 116 height 15
type input "13 KHUNG SẮT BỌC BÌA"
click at [126, 263] on icon "down" at bounding box center [126, 261] width 3 height 3
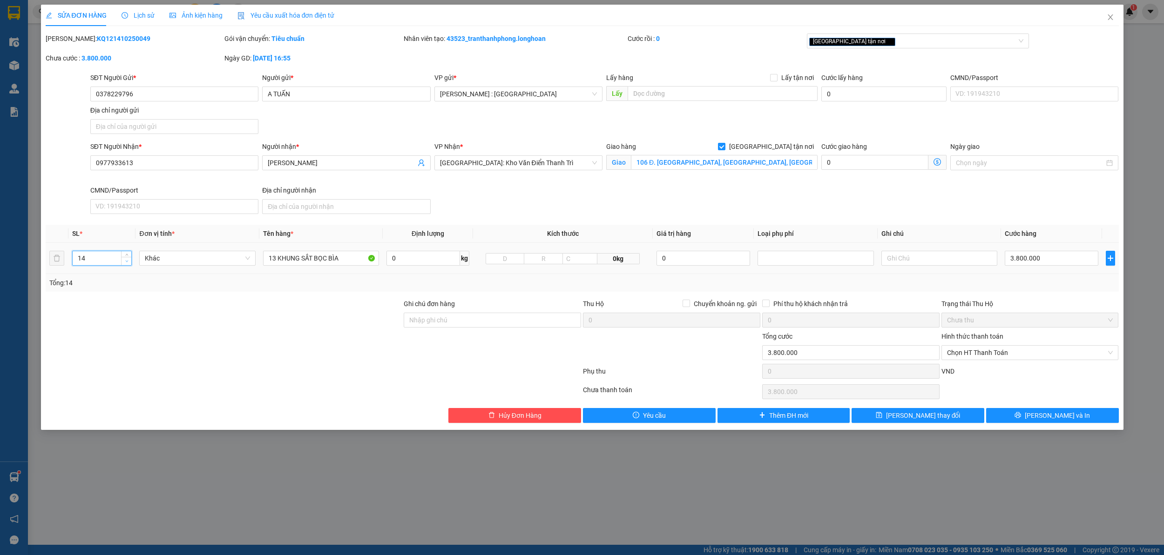
type input "13"
click at [126, 263] on icon "down" at bounding box center [126, 261] width 3 height 3
click at [1036, 414] on button "[PERSON_NAME] và In" at bounding box center [1052, 415] width 133 height 15
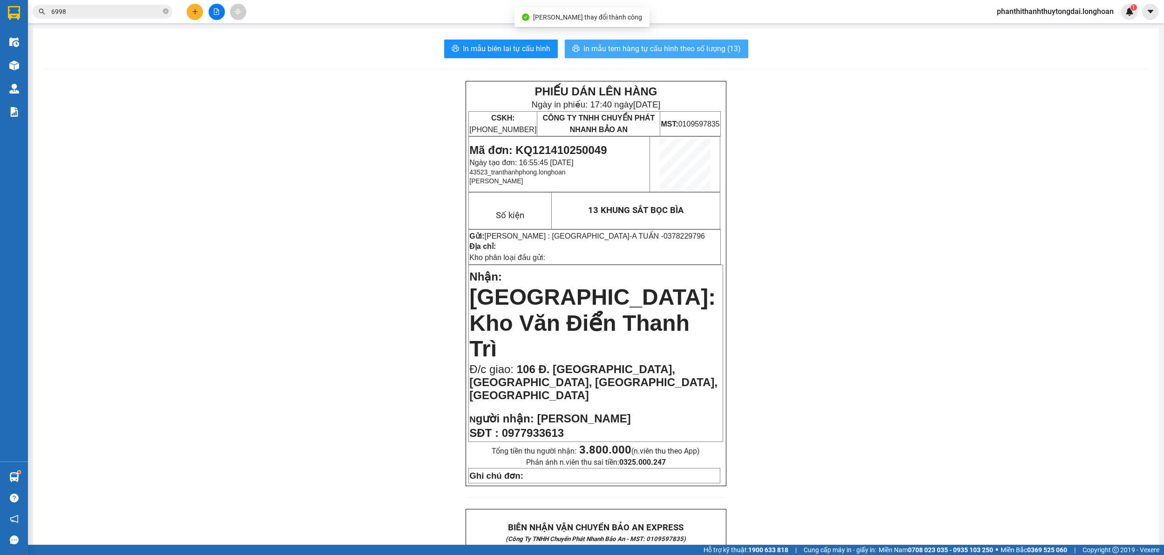
click at [638, 44] on span "In mẫu tem hàng tự cấu hình theo số lượng (13)" at bounding box center [661, 49] width 157 height 12
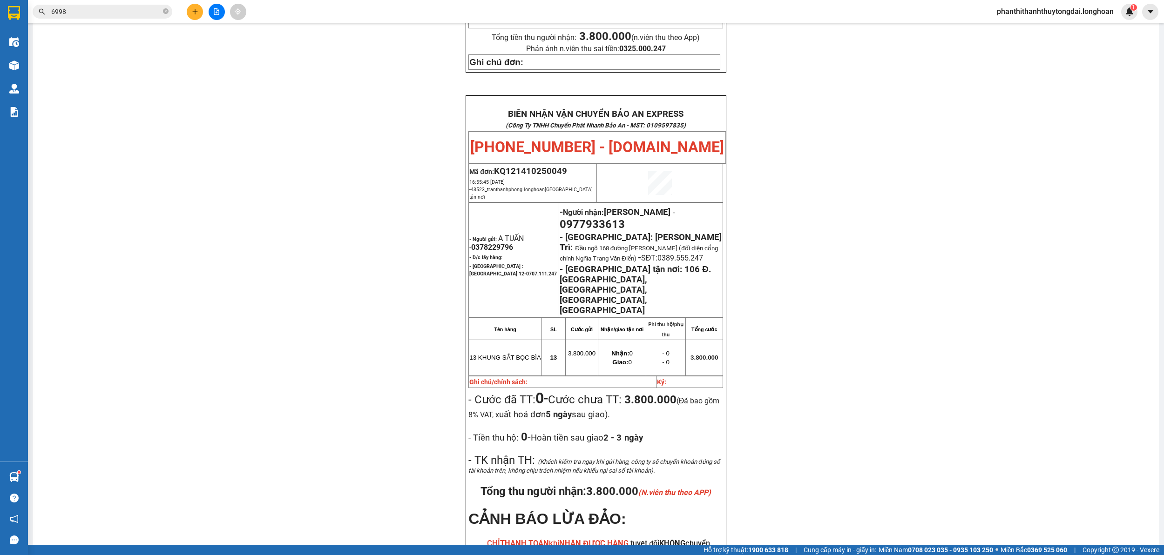
scroll to position [481, 0]
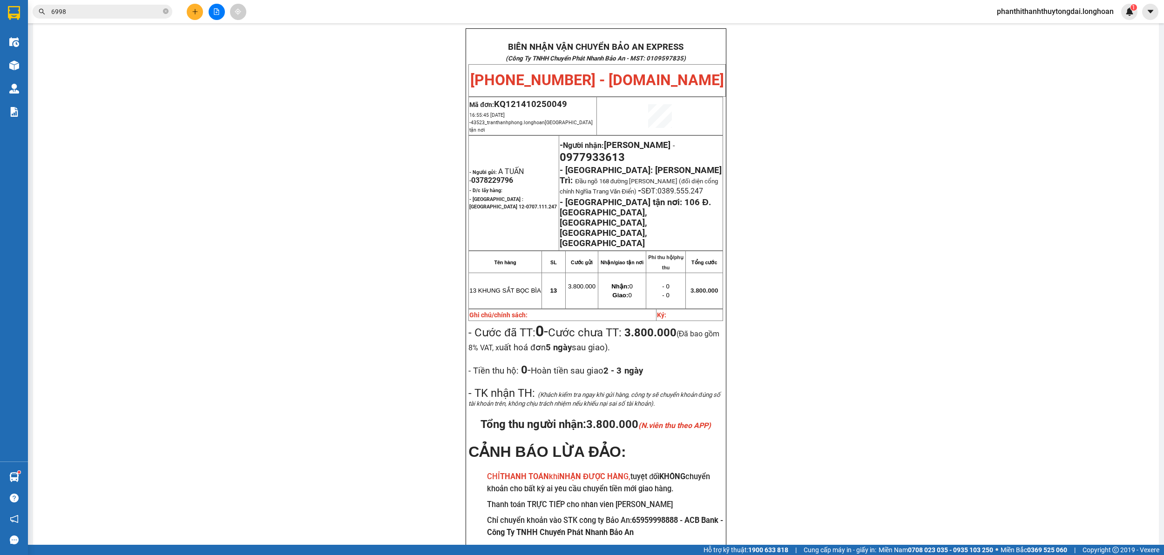
click at [380, 329] on div "PHIẾU DÁN LÊN HÀNG Ngày in phiếu: 17:41 [DATE] CSKH: [PHONE_NUMBER] CÔNG TY TNH…" at bounding box center [595, 90] width 1103 height 980
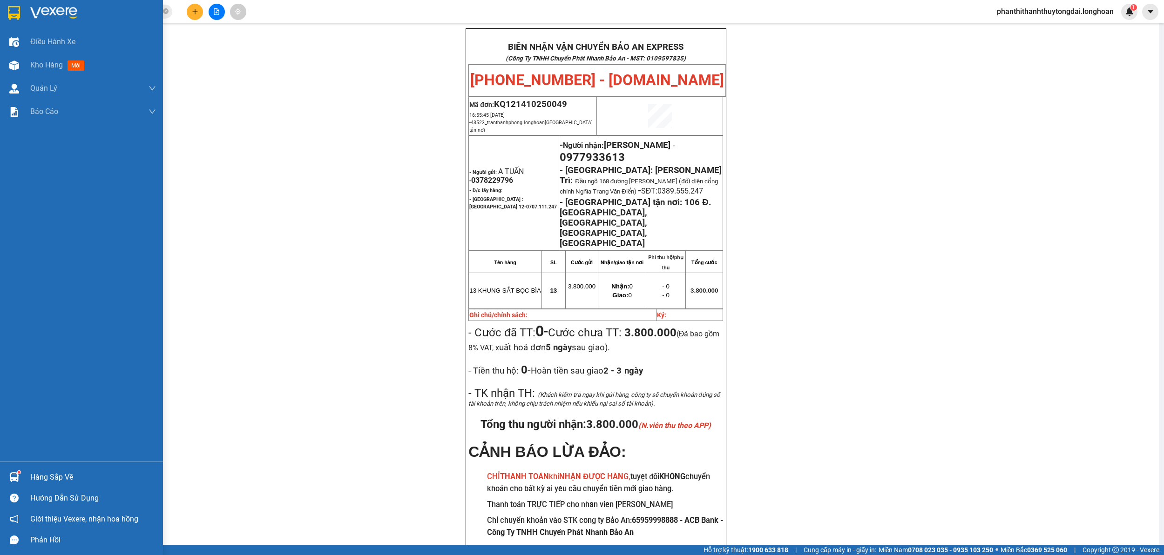
click at [13, 17] on img at bounding box center [14, 13] width 12 height 14
